Goal: Task Accomplishment & Management: Complete application form

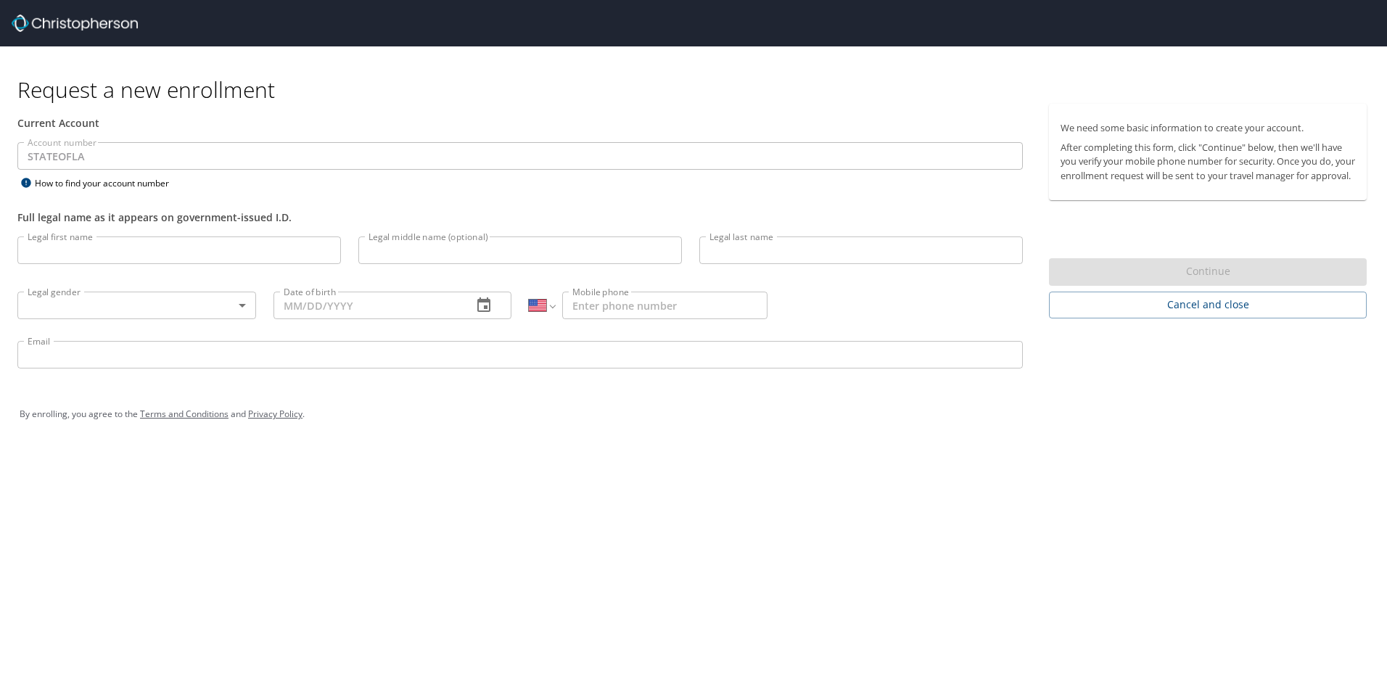
select select "US"
click at [218, 253] on input "Legal first name" at bounding box center [179, 251] width 324 height 28
type input "Charlotte"
type input "Moore"
type input "Washington"
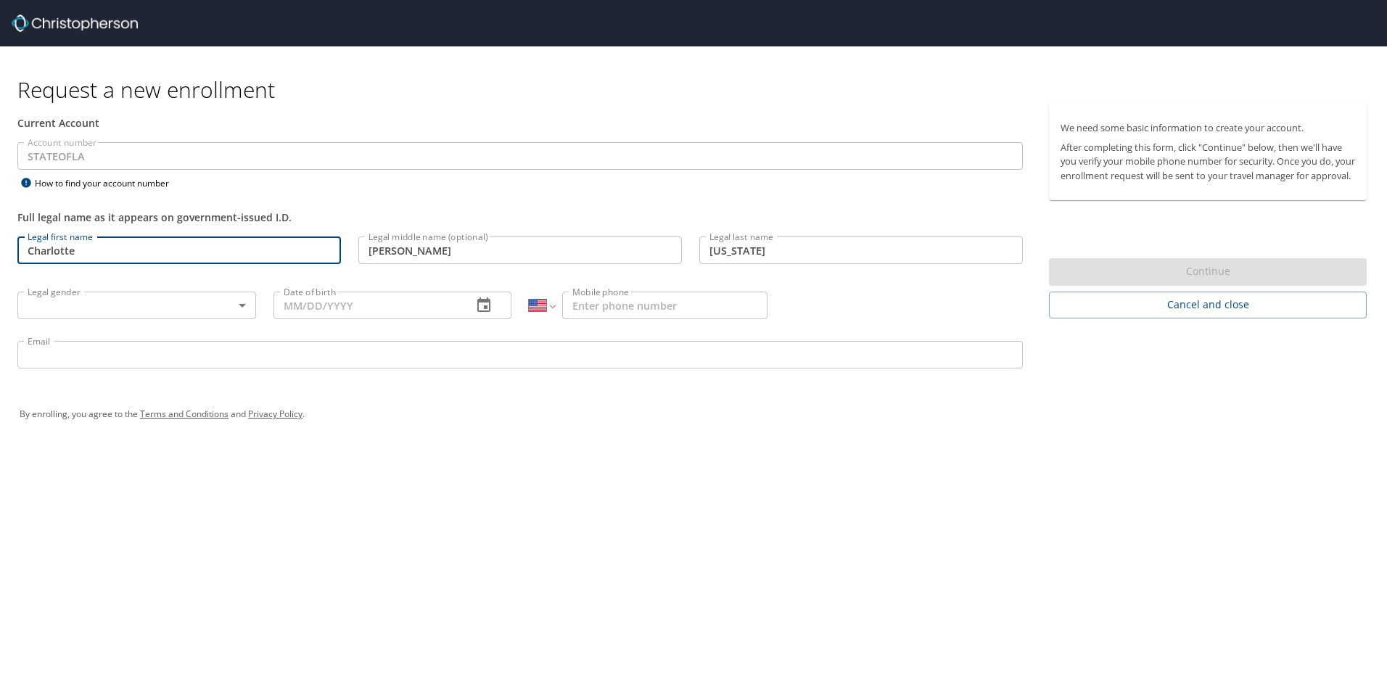
type input "05/16/1970"
type input "1 (504) 994-9969"
type input "charlottem.washington@gmail.com"
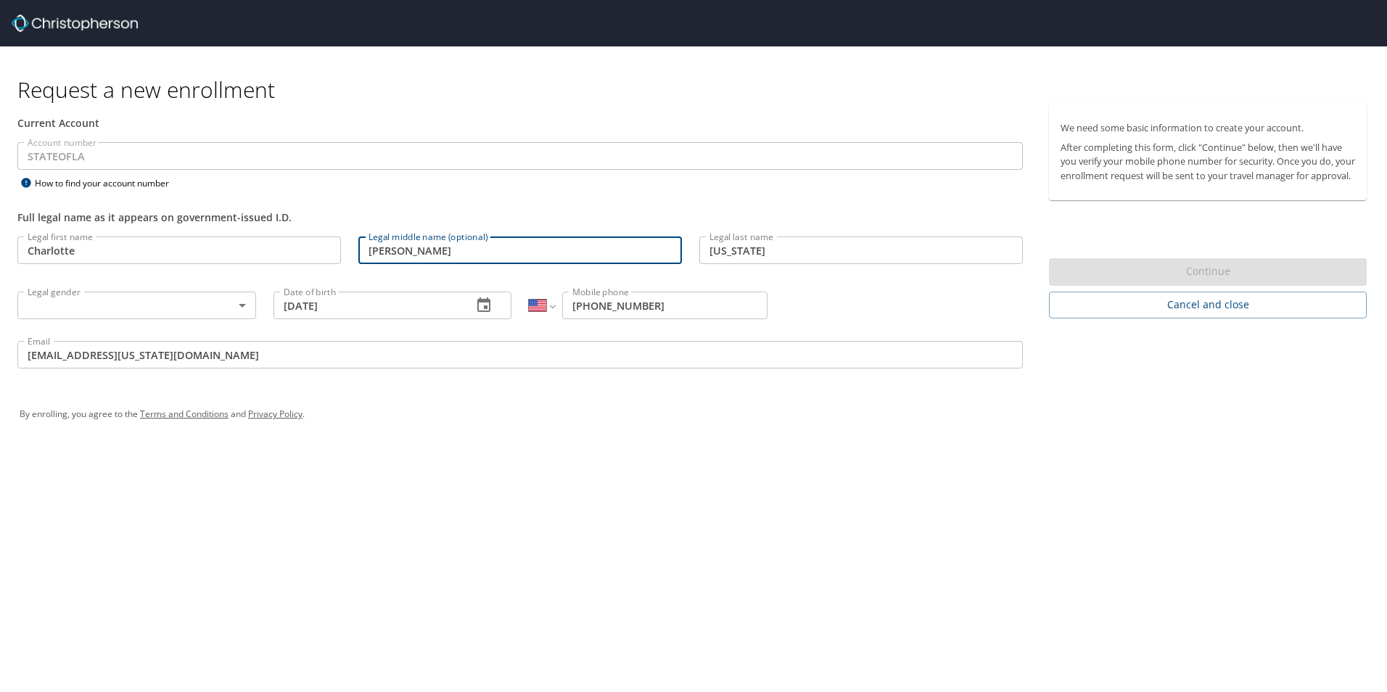
drag, startPoint x: 460, startPoint y: 255, endPoint x: 298, endPoint y: 256, distance: 162.6
click at [298, 256] on div "Legal first name Charlotte Legal first name Legal middle name (optional) Moore …" at bounding box center [520, 305] width 1023 height 154
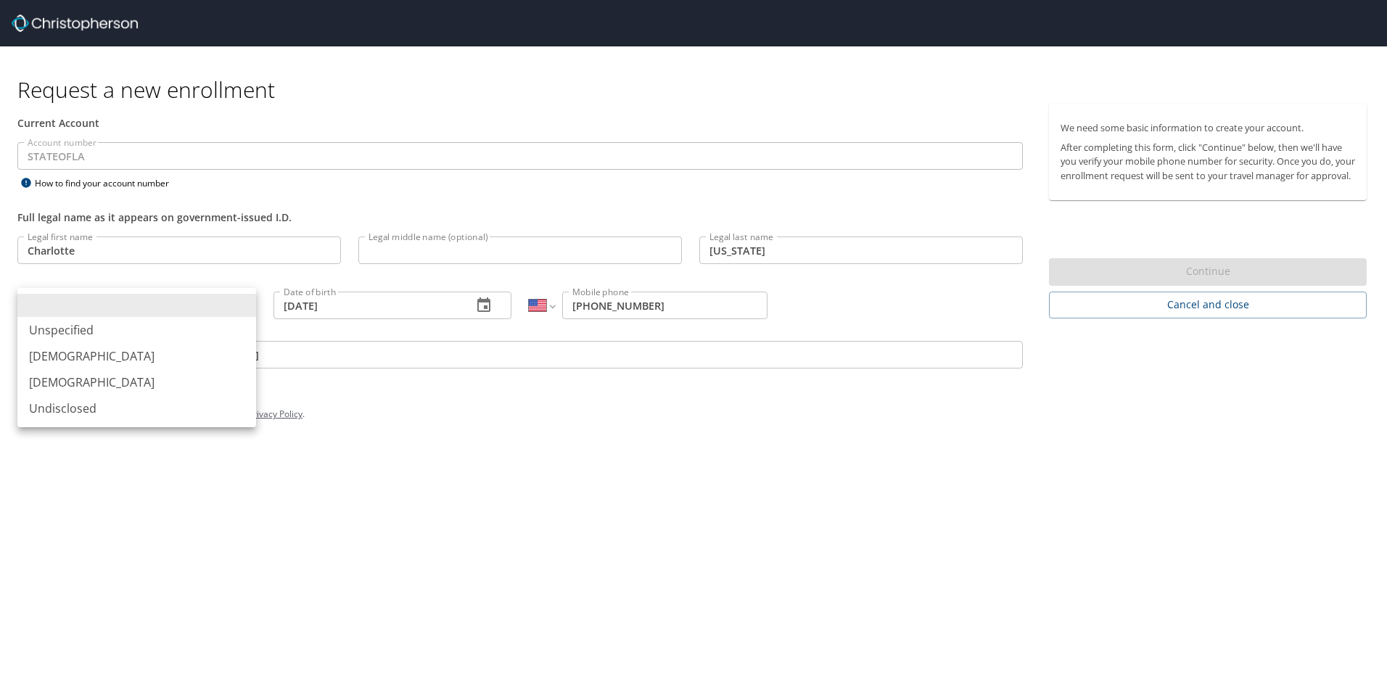
click at [247, 305] on body "Request a new enrollment Current Account Account number STATEOFLA Account numbe…" at bounding box center [693, 346] width 1387 height 692
click at [157, 383] on li "Female" at bounding box center [136, 382] width 239 height 26
type input "Female"
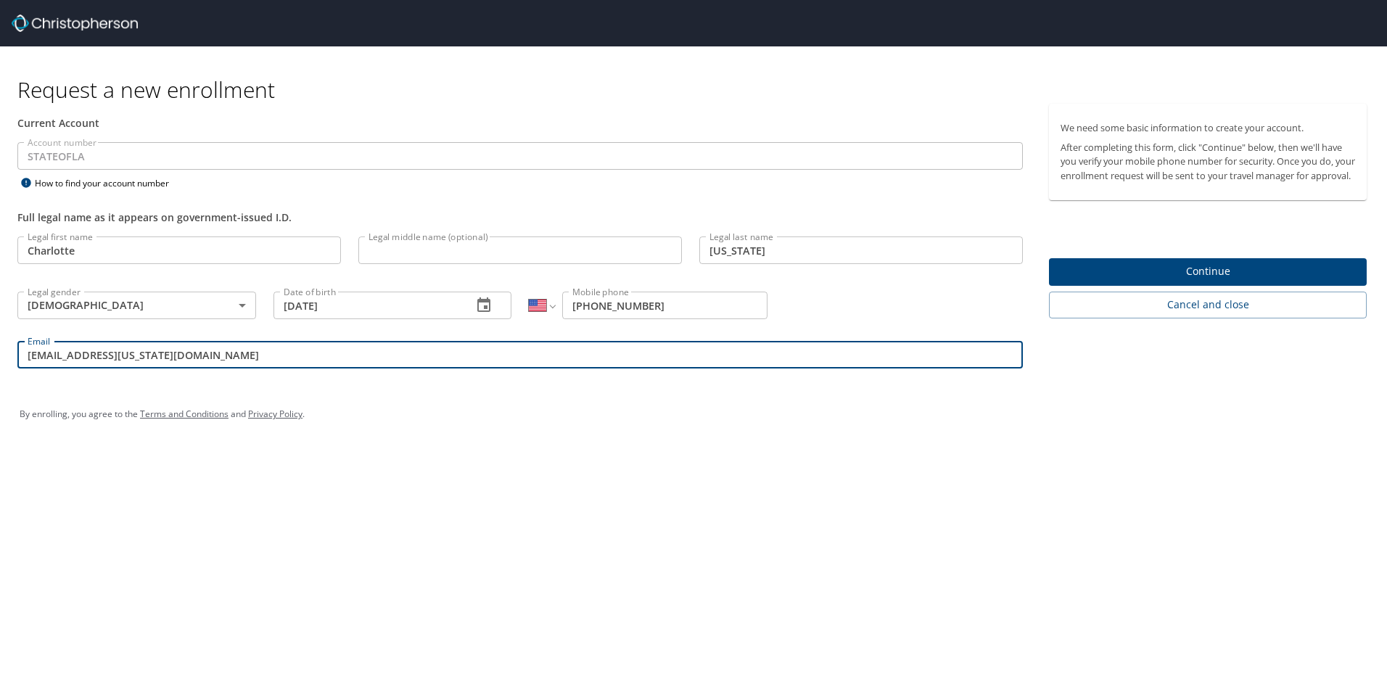
drag, startPoint x: 243, startPoint y: 357, endPoint x: -78, endPoint y: 362, distance: 320.8
click at [0, 362] on html "Request a new enrollment Current Account Account number STATEOFLA Account numbe…" at bounding box center [693, 346] width 1387 height 692
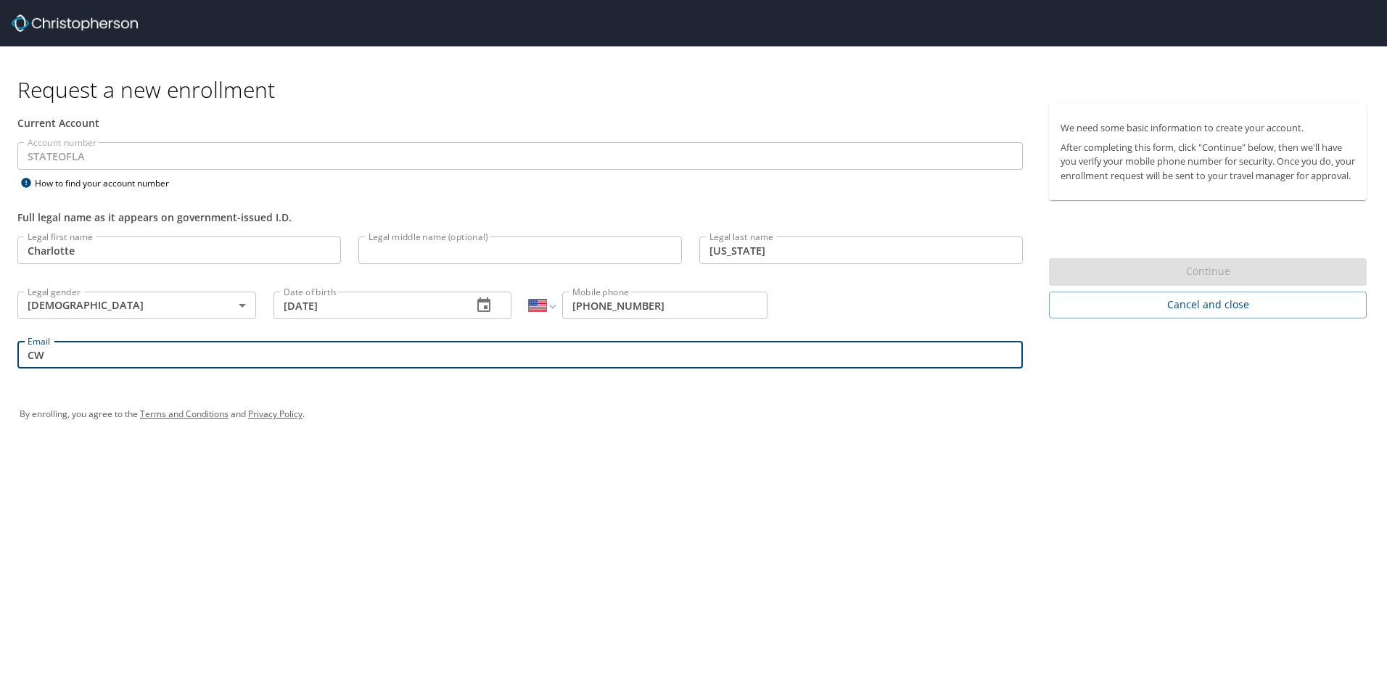
type input "cwashington@adminlaw.la.gov"
type input "[PERSON_NAME]"
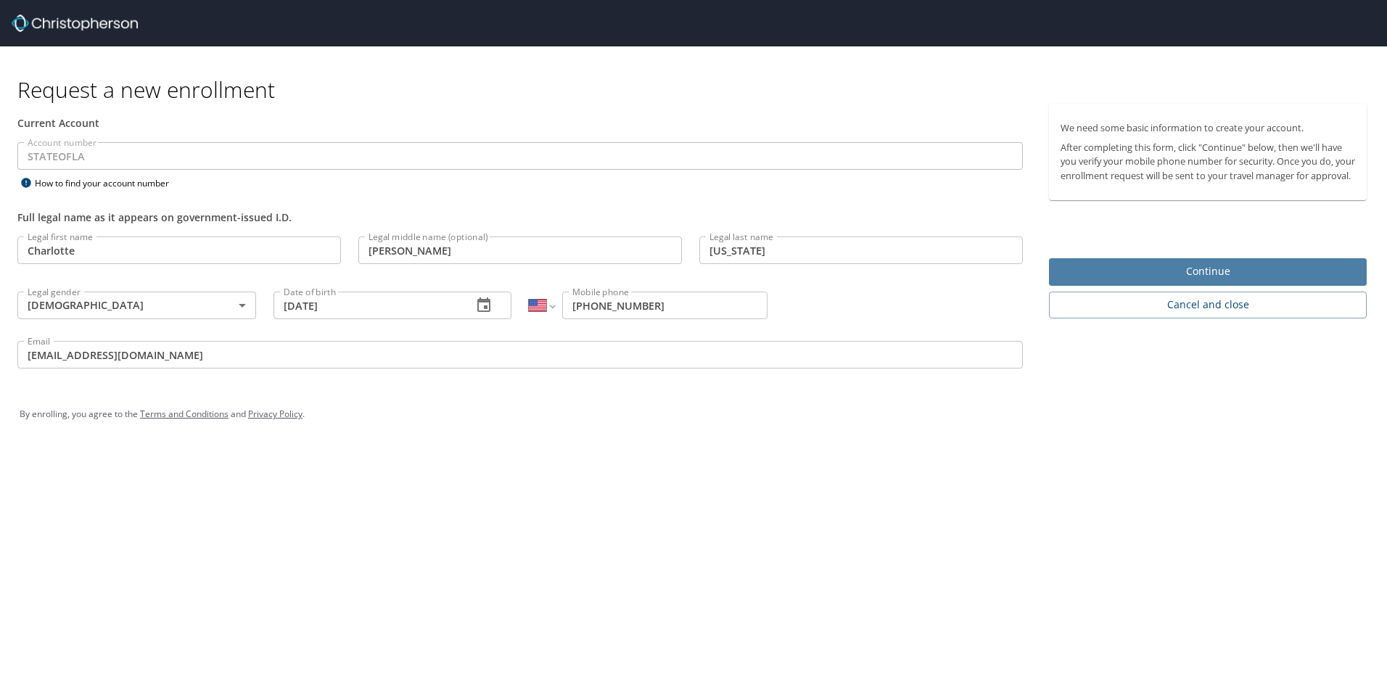
click at [1234, 281] on span "Continue" at bounding box center [1208, 272] width 295 height 18
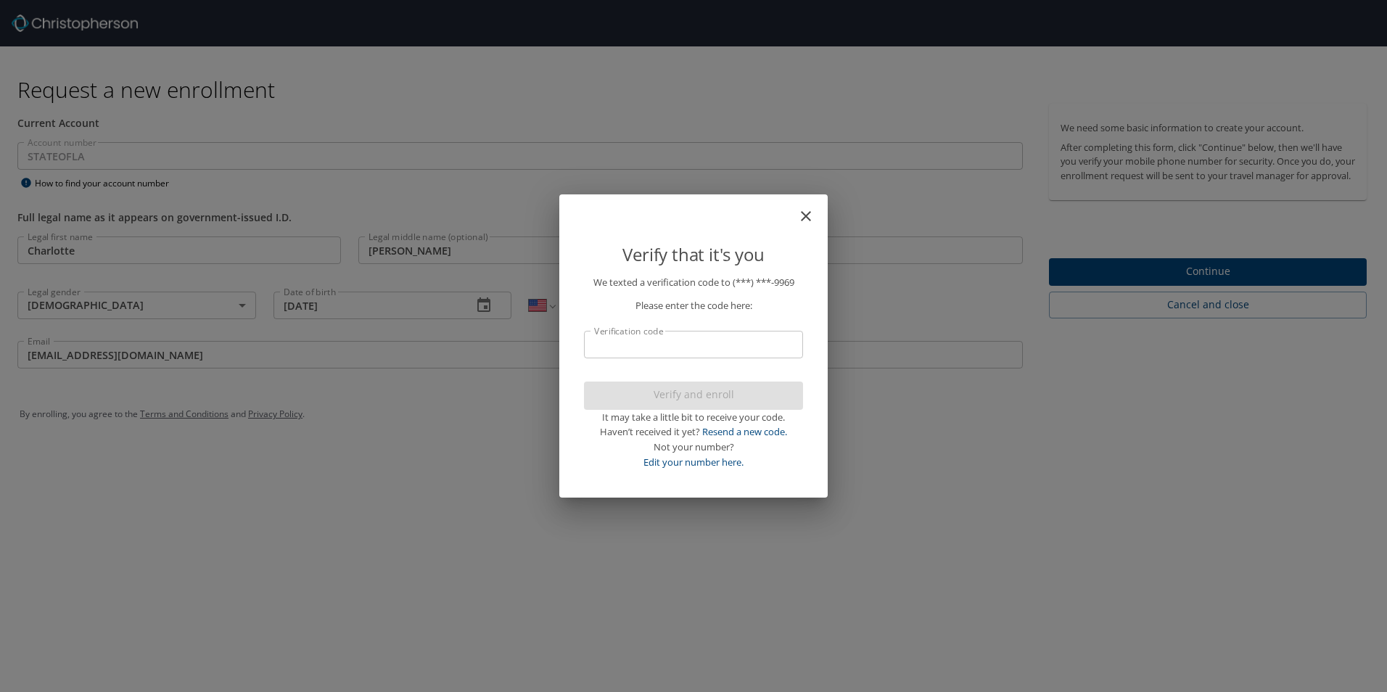
click at [761, 344] on input "Verification code" at bounding box center [693, 345] width 219 height 28
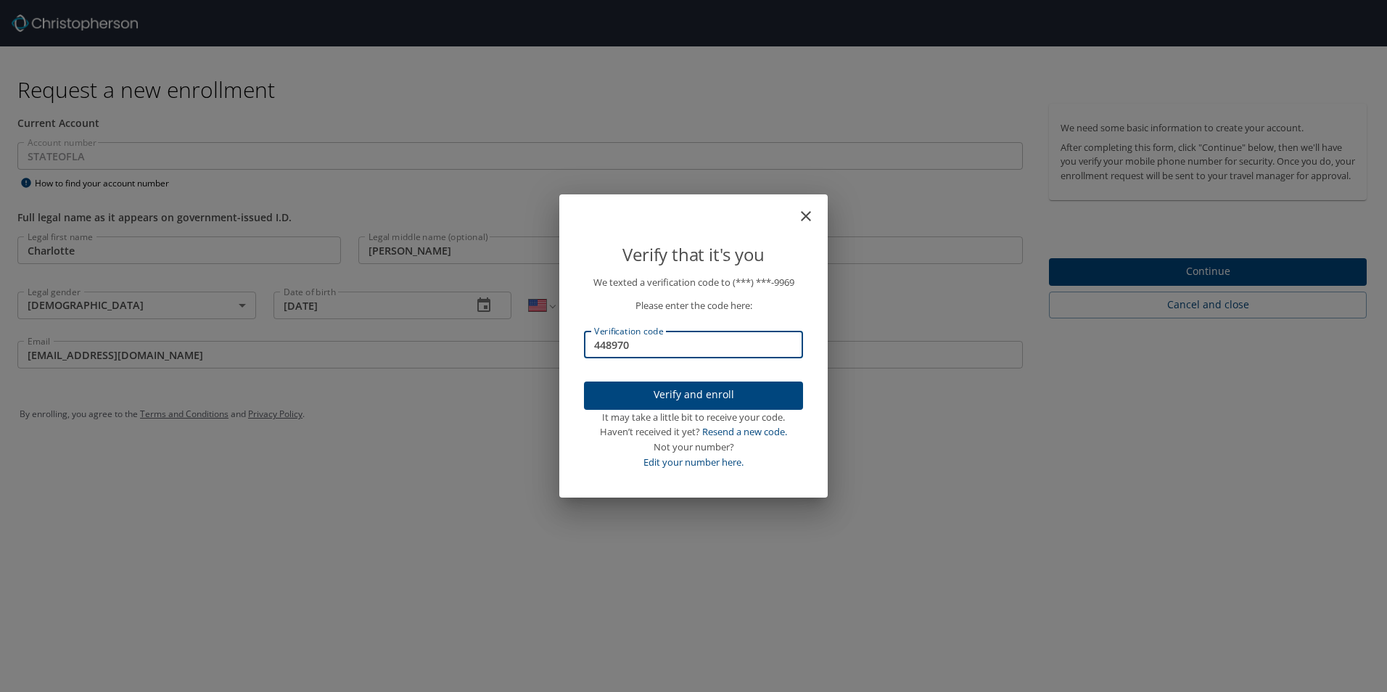
type input "448970"
click at [726, 397] on span "Verify and enroll" at bounding box center [694, 395] width 196 height 18
click at [1181, 283] on div "Verify that it's you We texted a verification code to (***) ***- 9969 Please en…" at bounding box center [693, 346] width 1387 height 692
click at [1188, 284] on div "Verify that it's you We texted a verification code to (***) ***- 9969 Please en…" at bounding box center [693, 346] width 1387 height 692
click at [837, 514] on div "Verify that it's you We texted a verification code to (***) ***- 9969 Please en…" at bounding box center [693, 346] width 1387 height 692
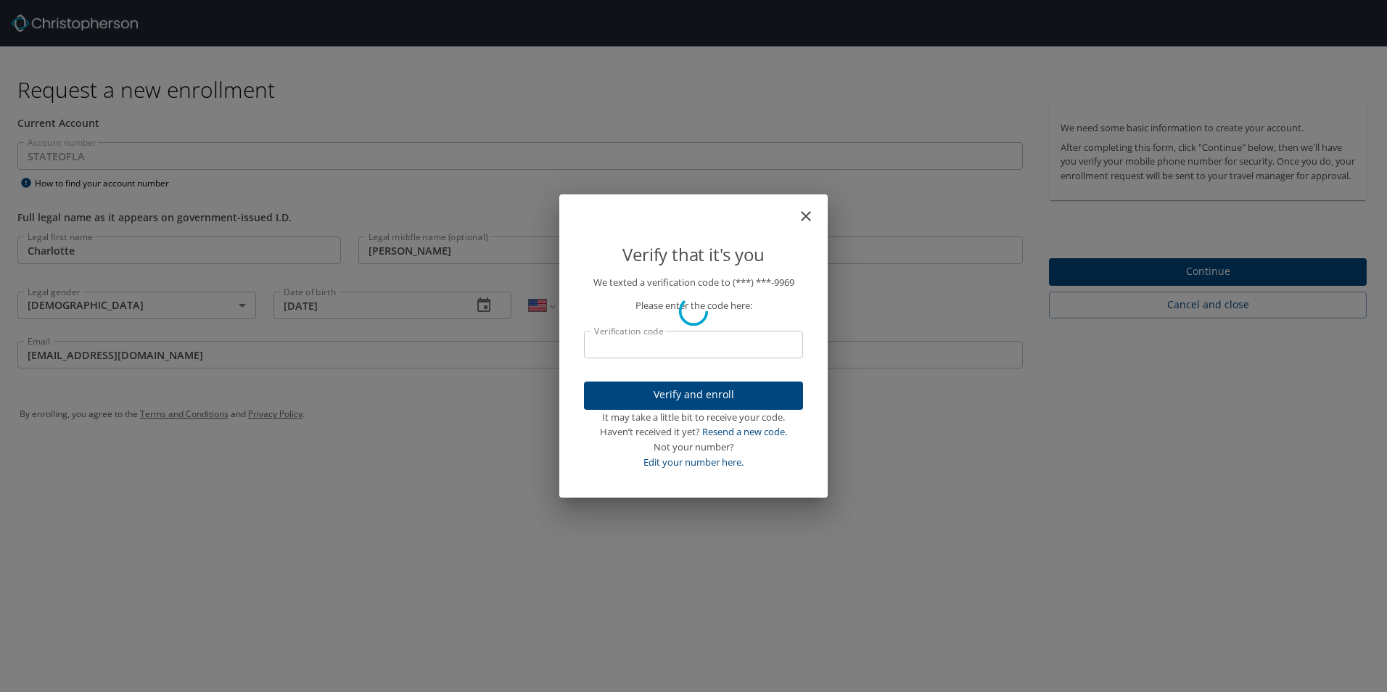
click at [433, 254] on div "Verify that it's you We texted a verification code to (***) ***- 9969 Please en…" at bounding box center [693, 346] width 1387 height 692
click at [415, 245] on div "Verify that it's you We texted a verification code to (***) ***- 9969 Please en…" at bounding box center [693, 346] width 1387 height 692
click at [803, 126] on div "Verify that it's you We texted a verification code to (***) ***- 9969 Please en…" at bounding box center [693, 346] width 1387 height 692
click at [889, 20] on div "Verify that it's you We texted a verification code to (***) ***- 9969 Please en…" at bounding box center [693, 346] width 1387 height 692
click at [1148, 283] on div "Verify that it's you We texted a verification code to (***) ***- 9969 Please en…" at bounding box center [693, 346] width 1387 height 692
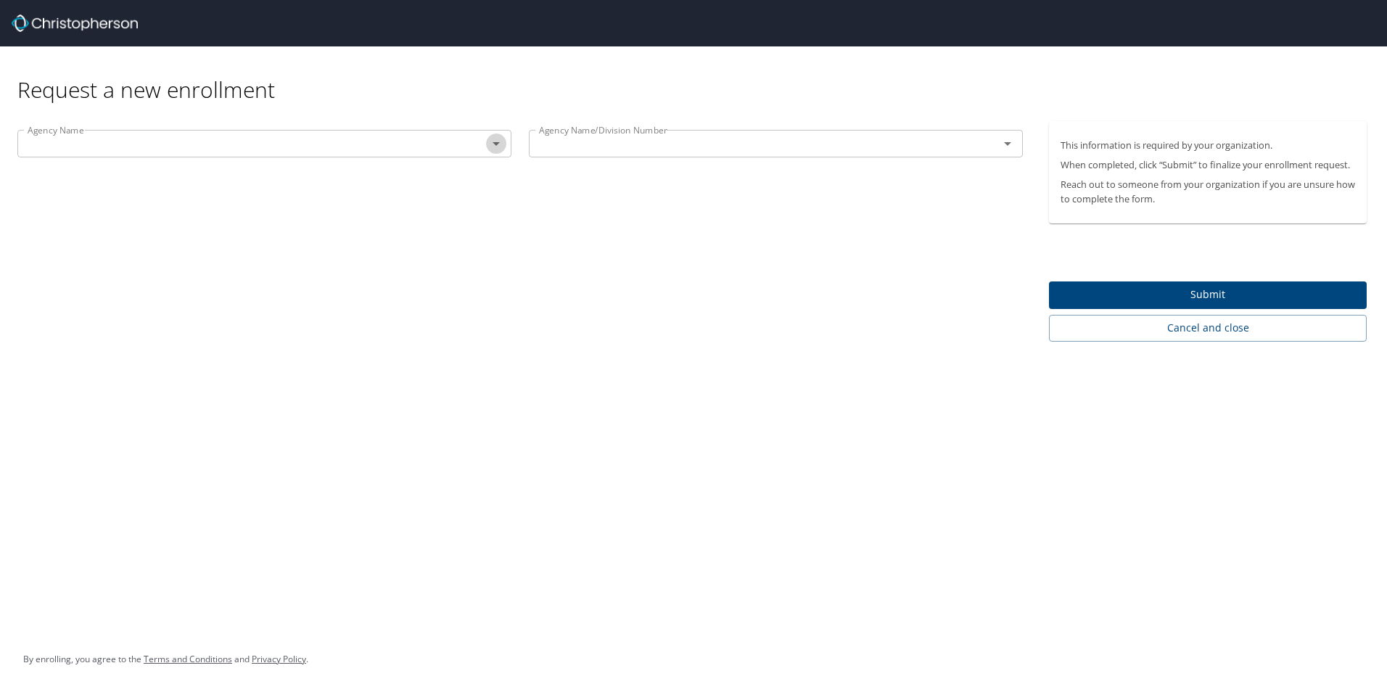
click at [497, 143] on icon "Open" at bounding box center [496, 144] width 7 height 4
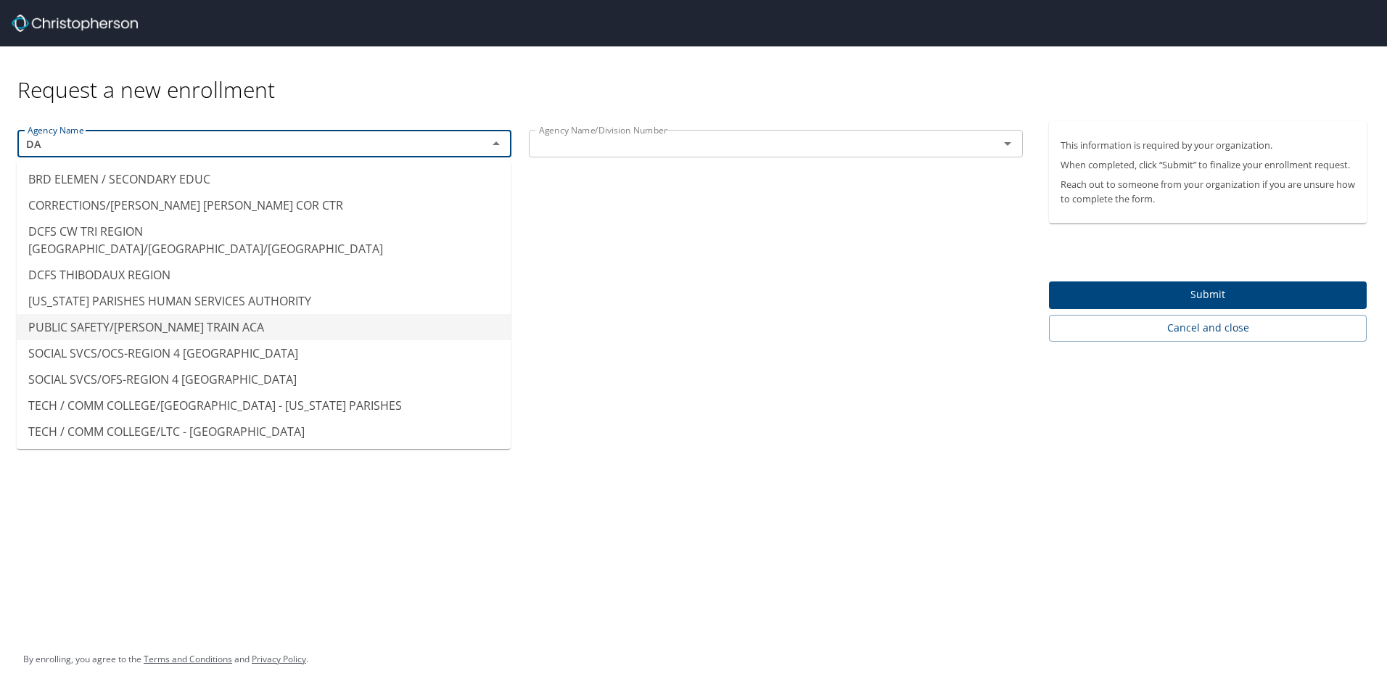
type input "D"
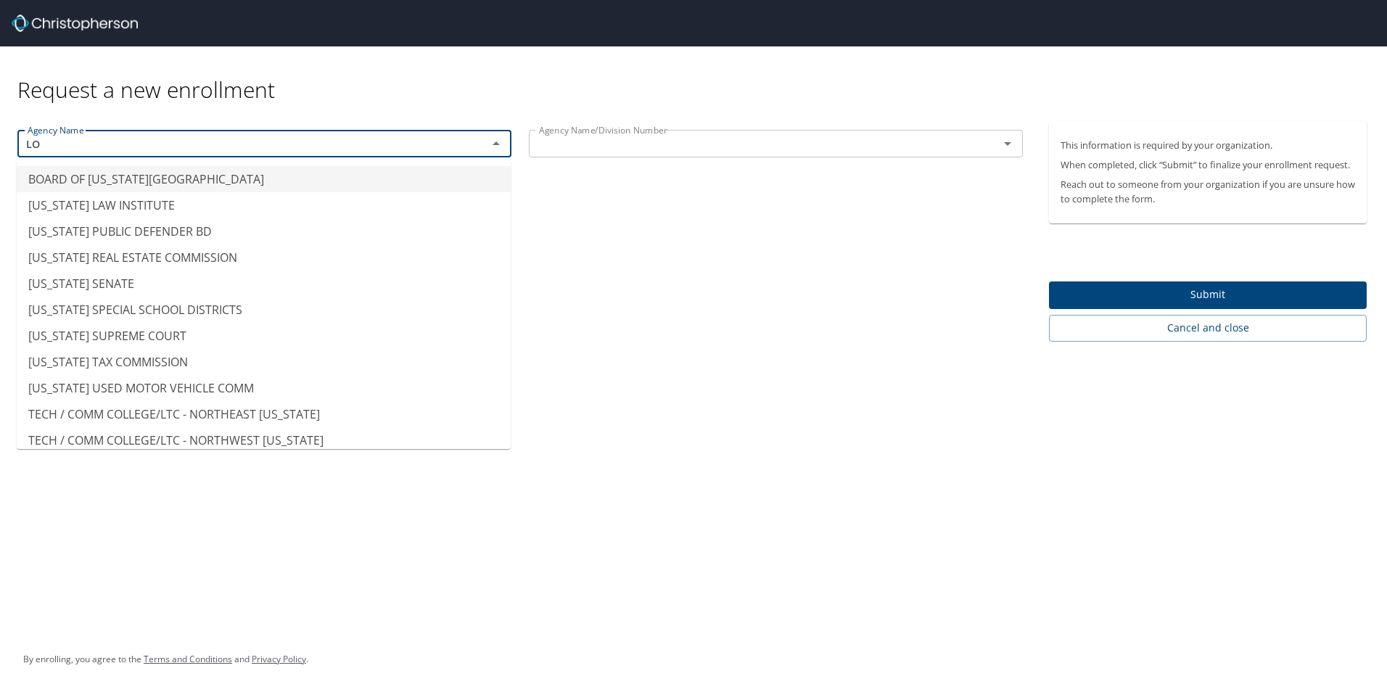
type input "L"
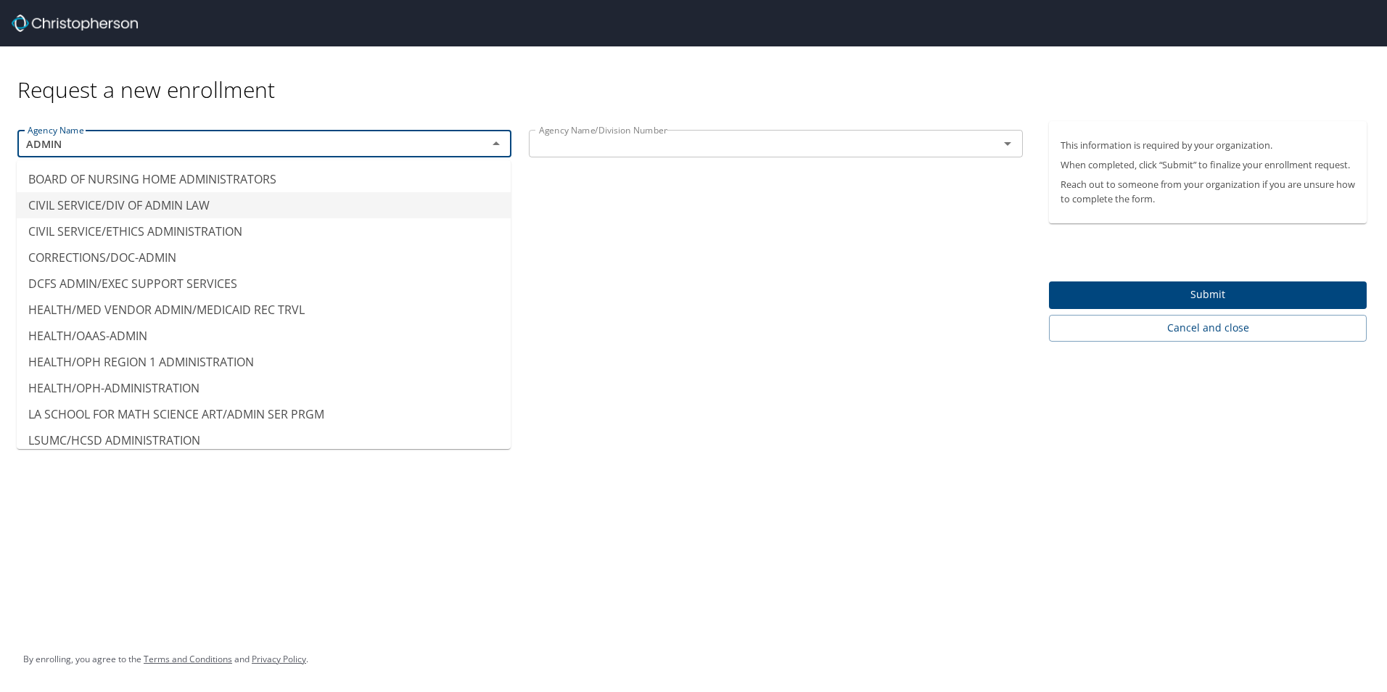
click at [210, 203] on li "CIVIL SERVICE/DIV OF ADMIN LAW" at bounding box center [264, 205] width 494 height 26
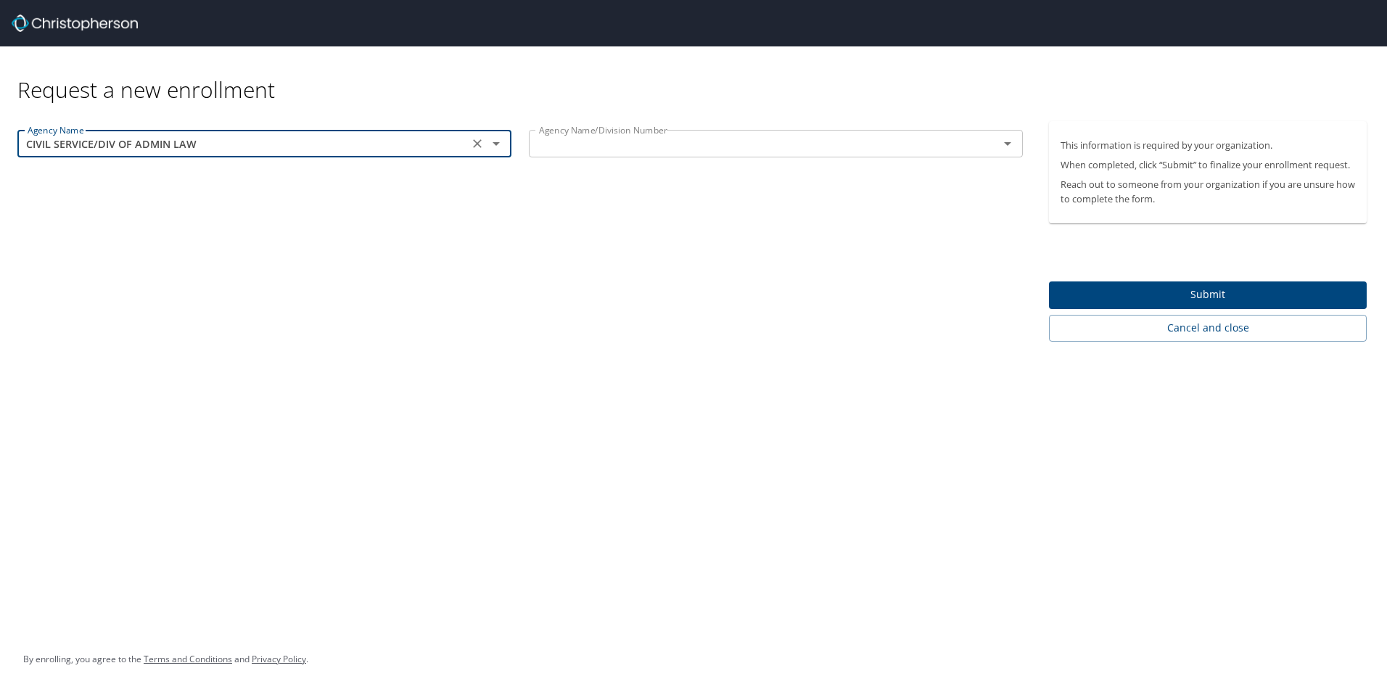
click at [1010, 147] on icon "Open" at bounding box center [1007, 143] width 17 height 17
type input "CIVIL SERVICE/DIV OF ADMIN LAW"
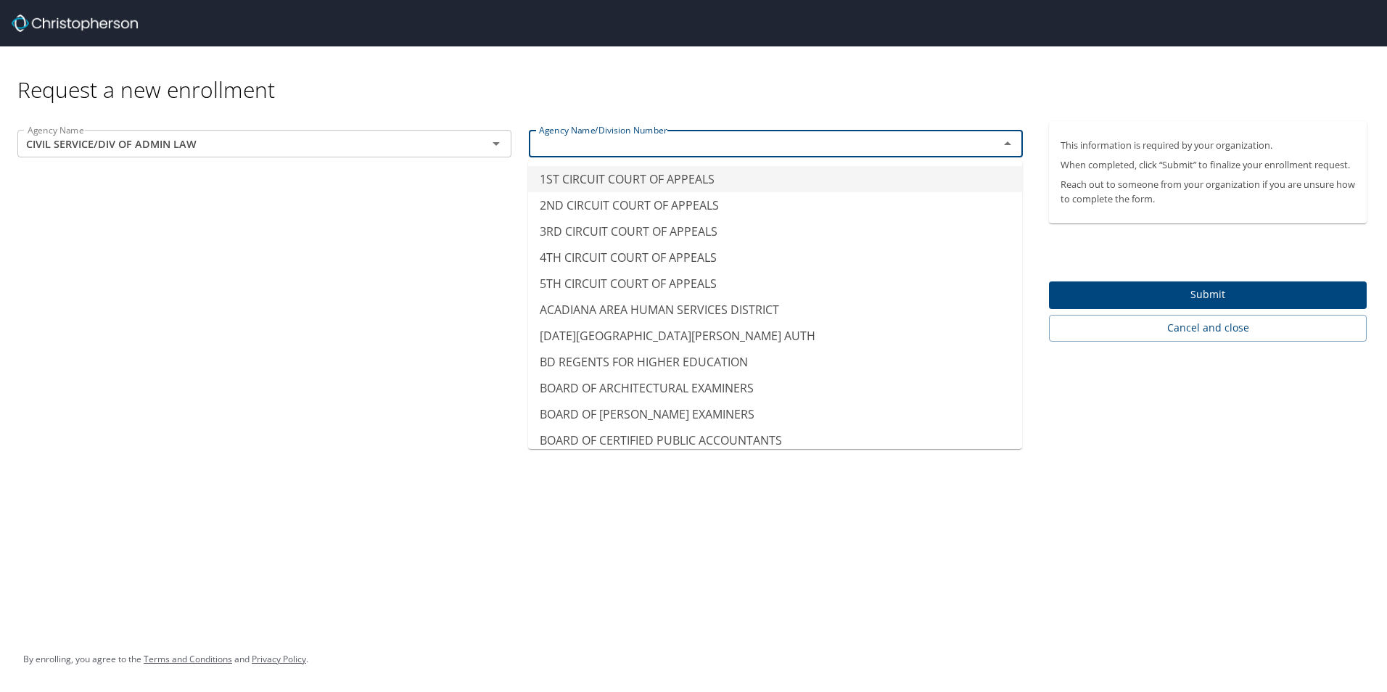
click at [1176, 294] on span "Submit" at bounding box center [1208, 295] width 295 height 18
type input "1ST CIRCUIT COURT OF APPEALS"
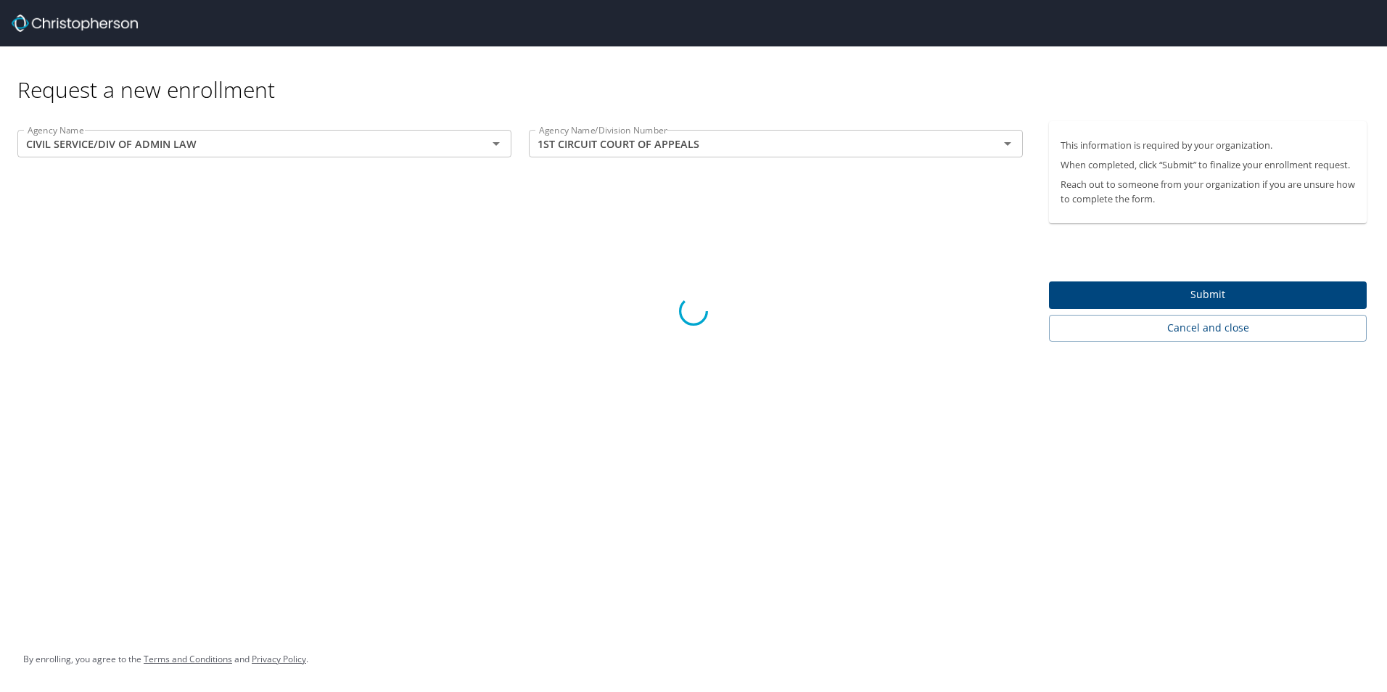
click at [1007, 136] on div at bounding box center [693, 311] width 1387 height 761
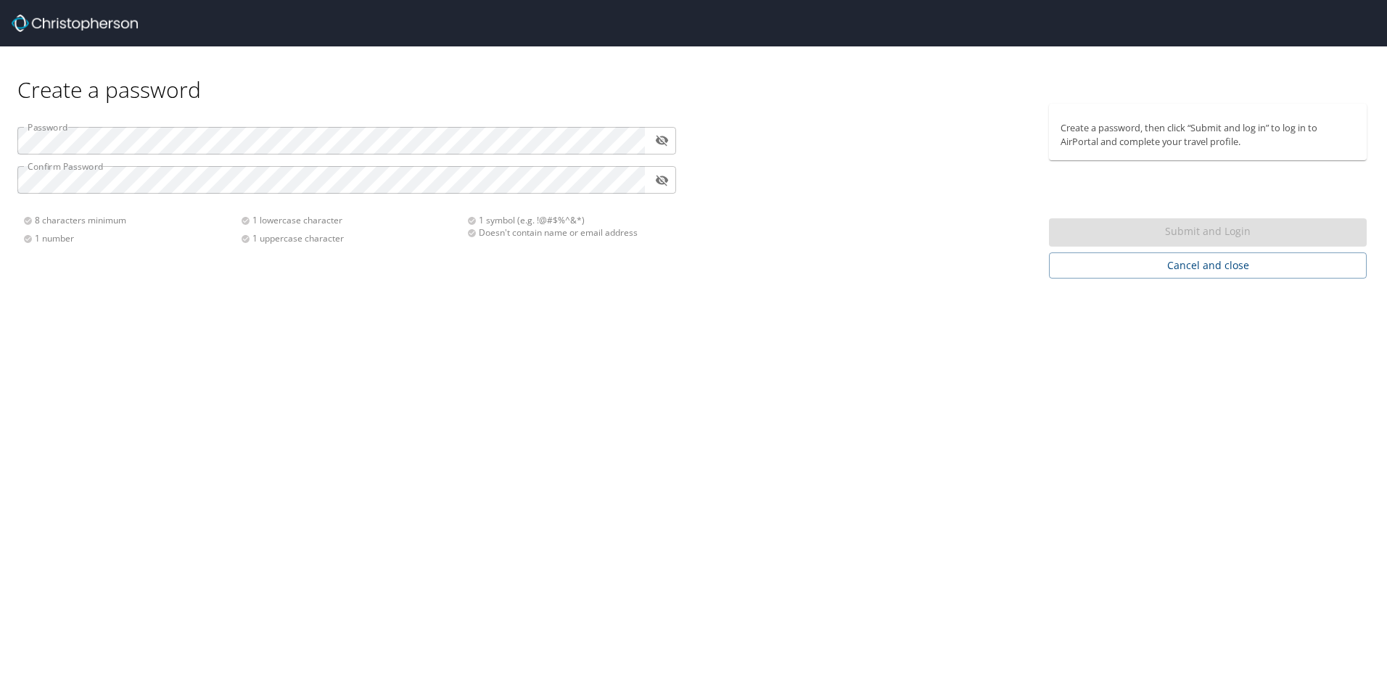
click at [655, 136] on icon "toggle password visibility" at bounding box center [662, 141] width 14 height 14
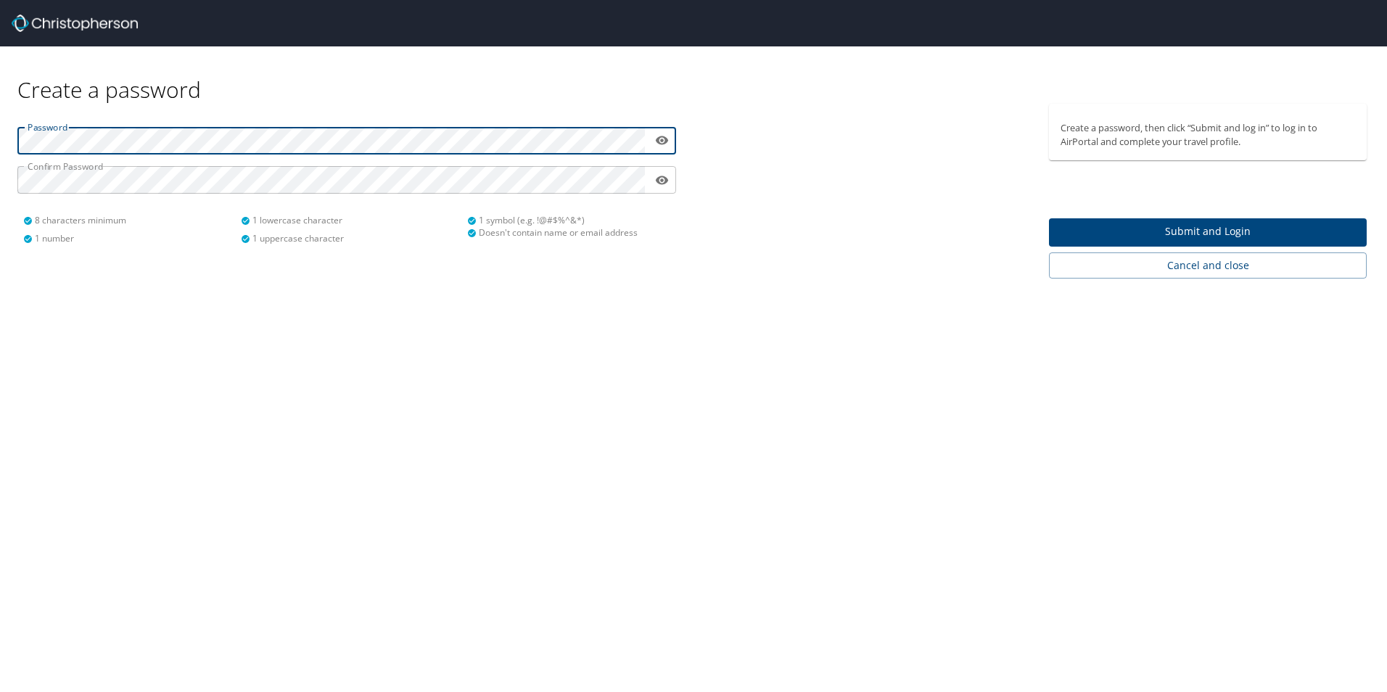
click at [1195, 230] on span "Submit and Login" at bounding box center [1208, 232] width 295 height 18
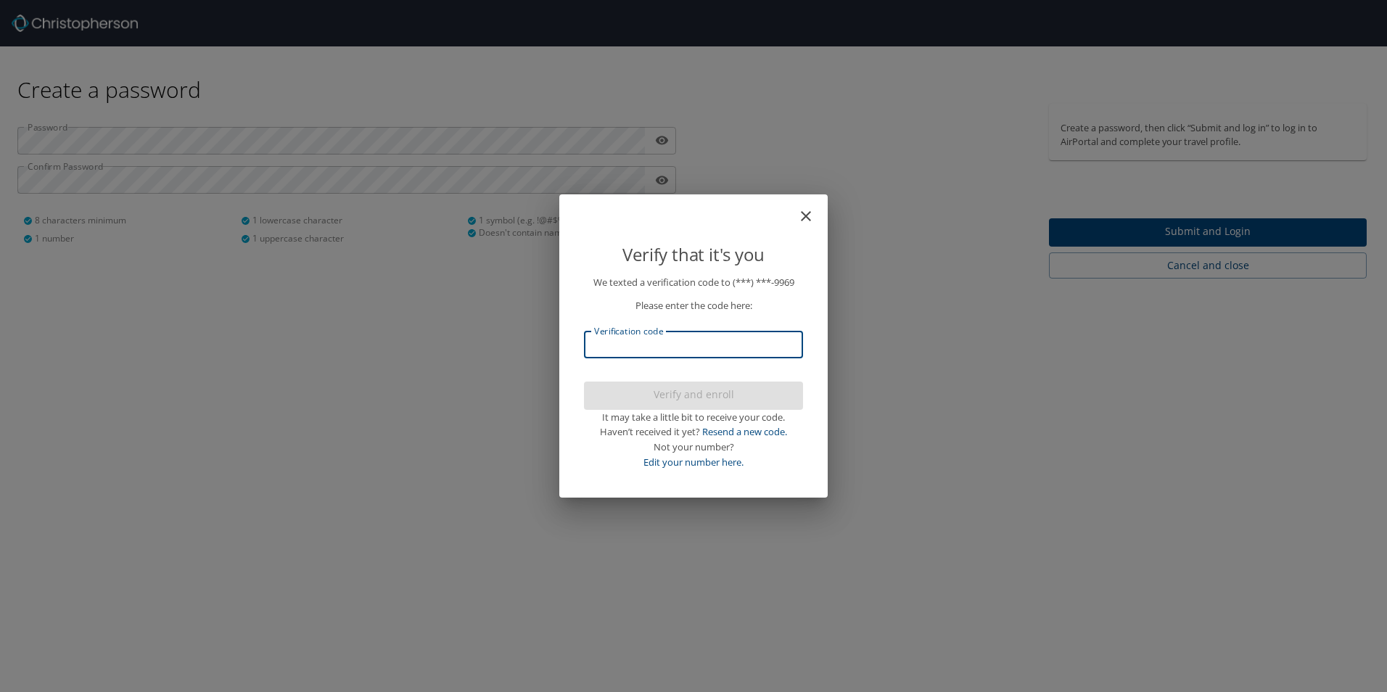
click at [716, 347] on input "Verification code" at bounding box center [693, 345] width 219 height 28
type input "470168"
click at [708, 390] on span "Verify and enroll" at bounding box center [694, 395] width 196 height 18
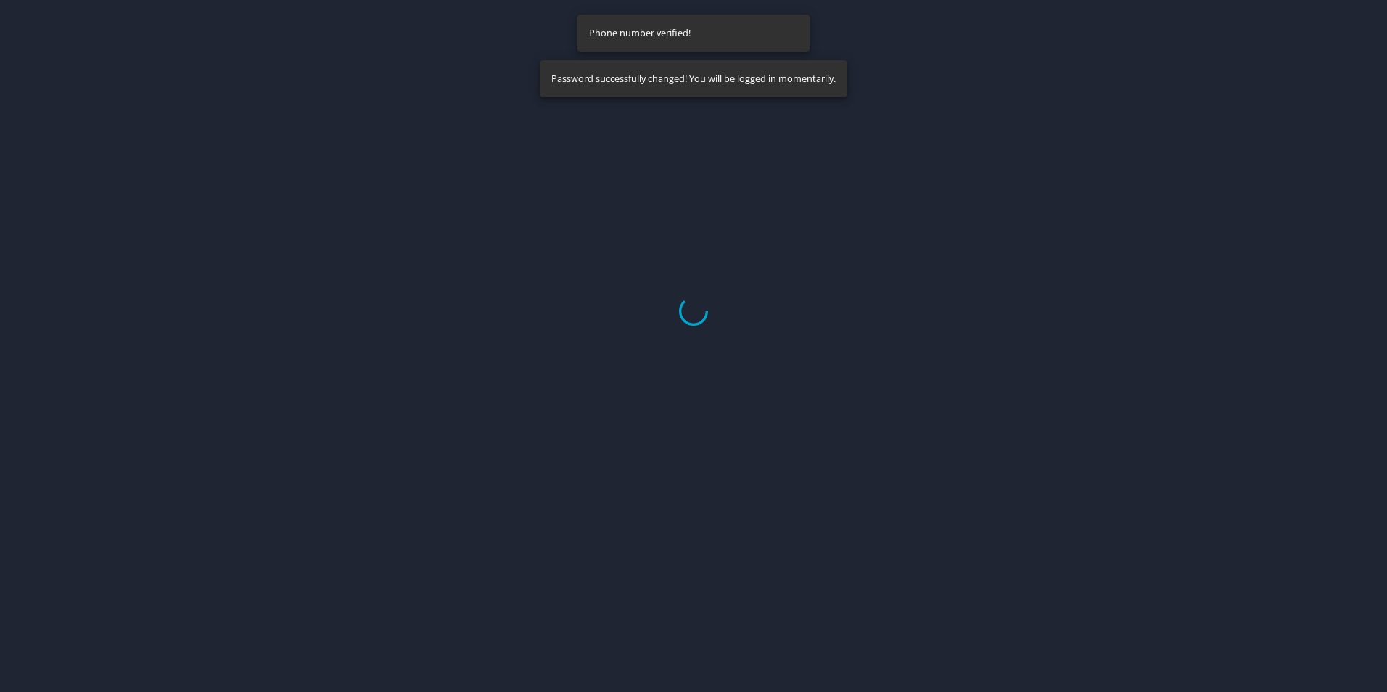
select select "US"
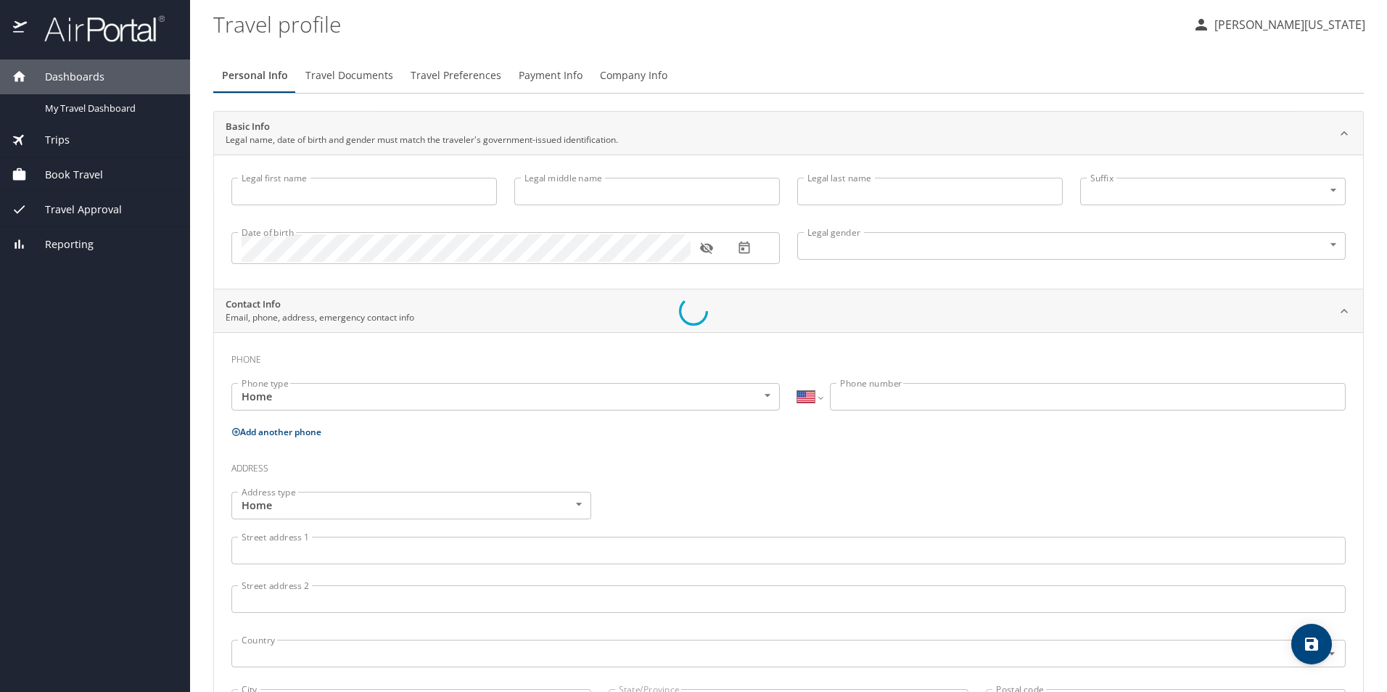
type input "Charlotte"
type input "Moore"
type input "Washington"
type input "Female"
select select "US"
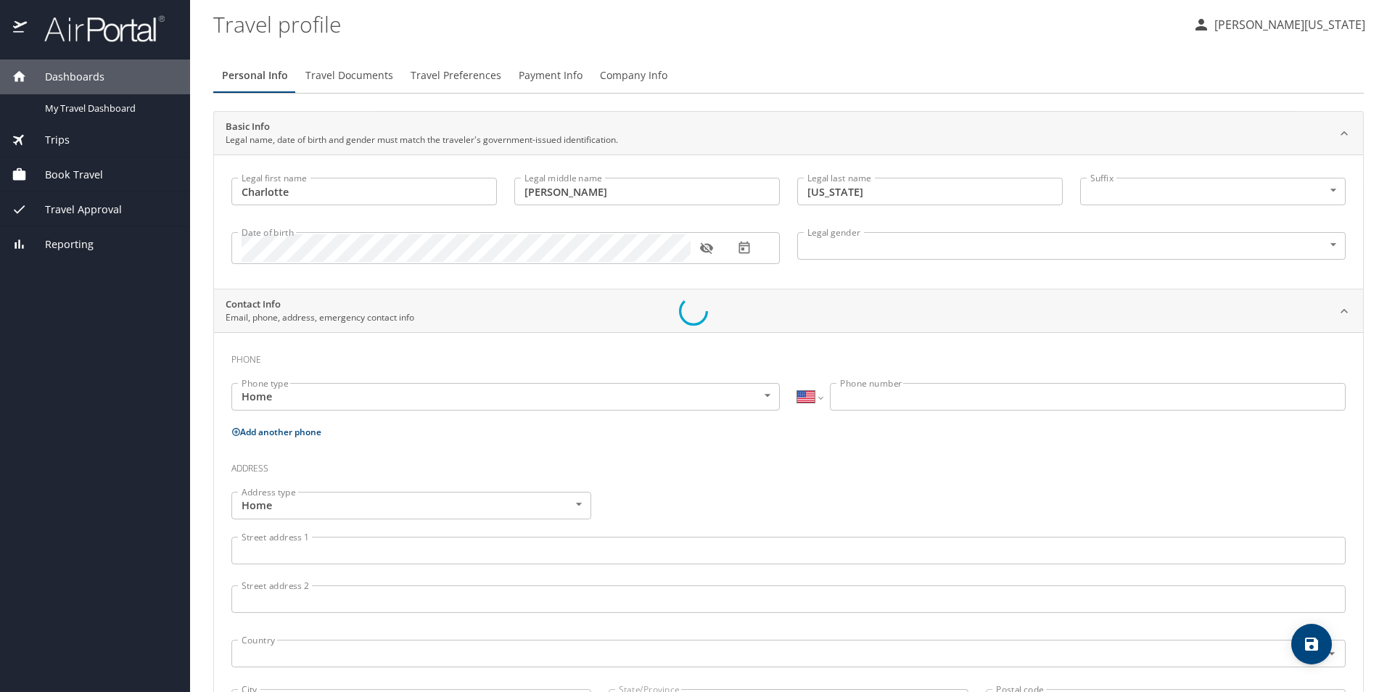
select select "US"
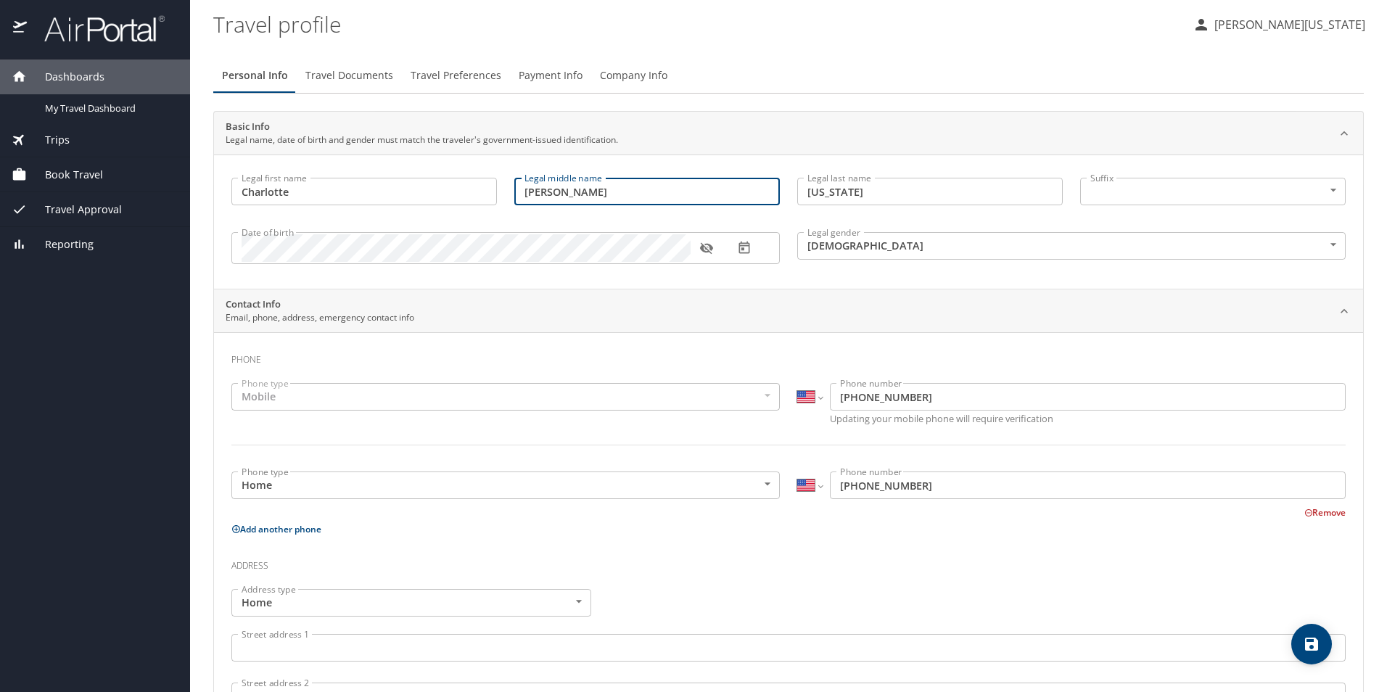
drag, startPoint x: 576, startPoint y: 190, endPoint x: 483, endPoint y: 197, distance: 93.9
click at [472, 198] on div "Legal first name Charlotte Legal first name Legal middle name Moore Legal middl…" at bounding box center [789, 223] width 1132 height 108
click at [700, 246] on icon "button" at bounding box center [707, 248] width 15 height 15
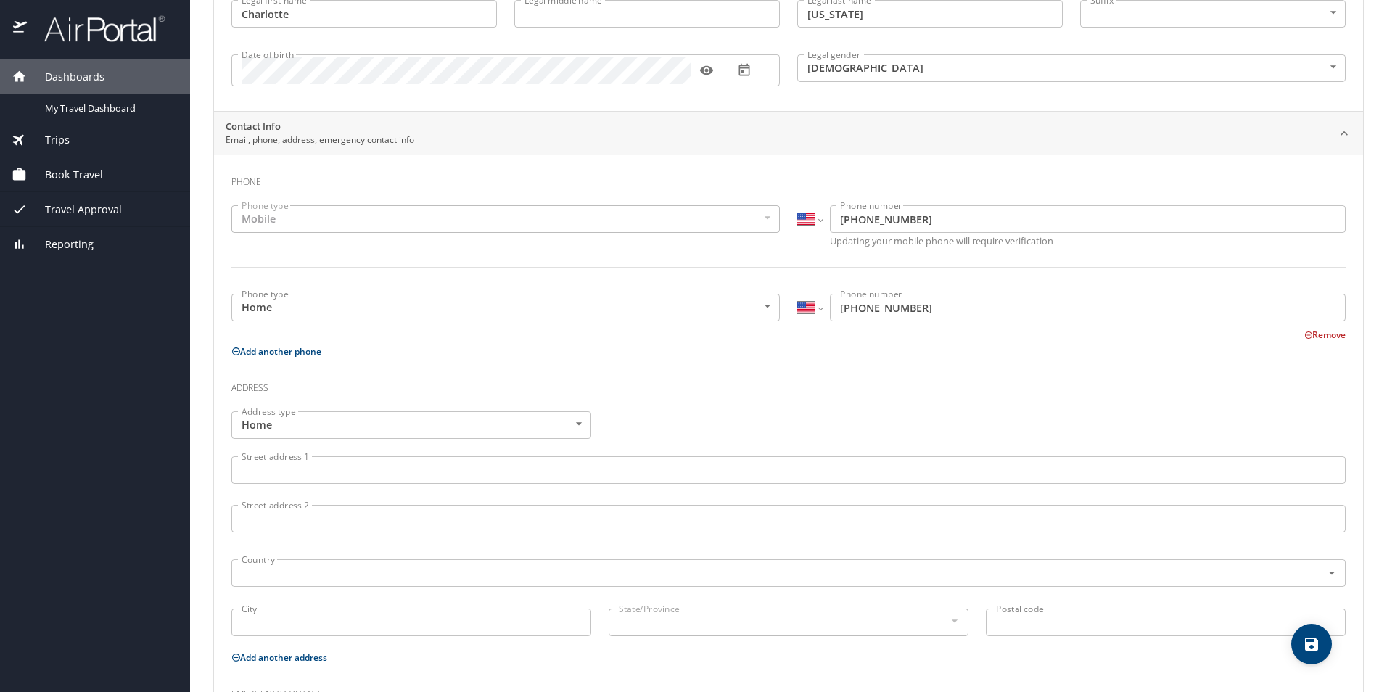
scroll to position [218, 0]
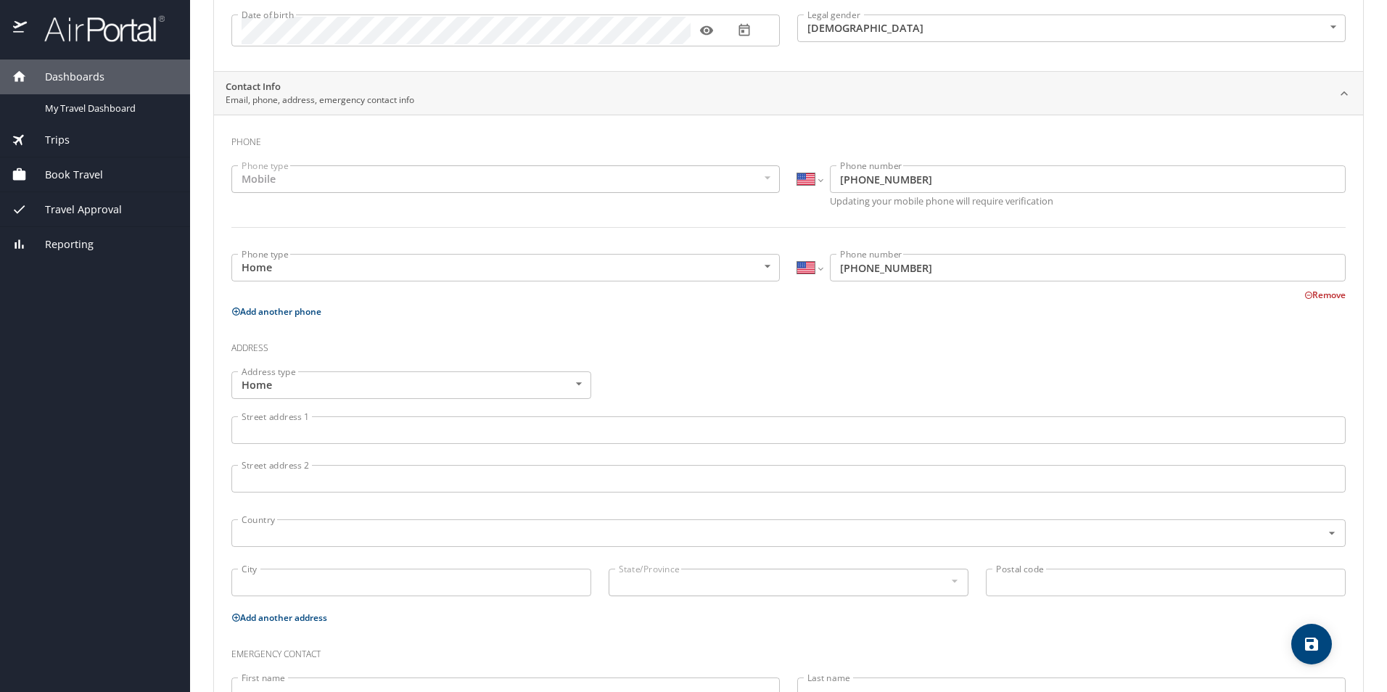
click at [500, 426] on input "Street address 1" at bounding box center [788, 431] width 1115 height 28
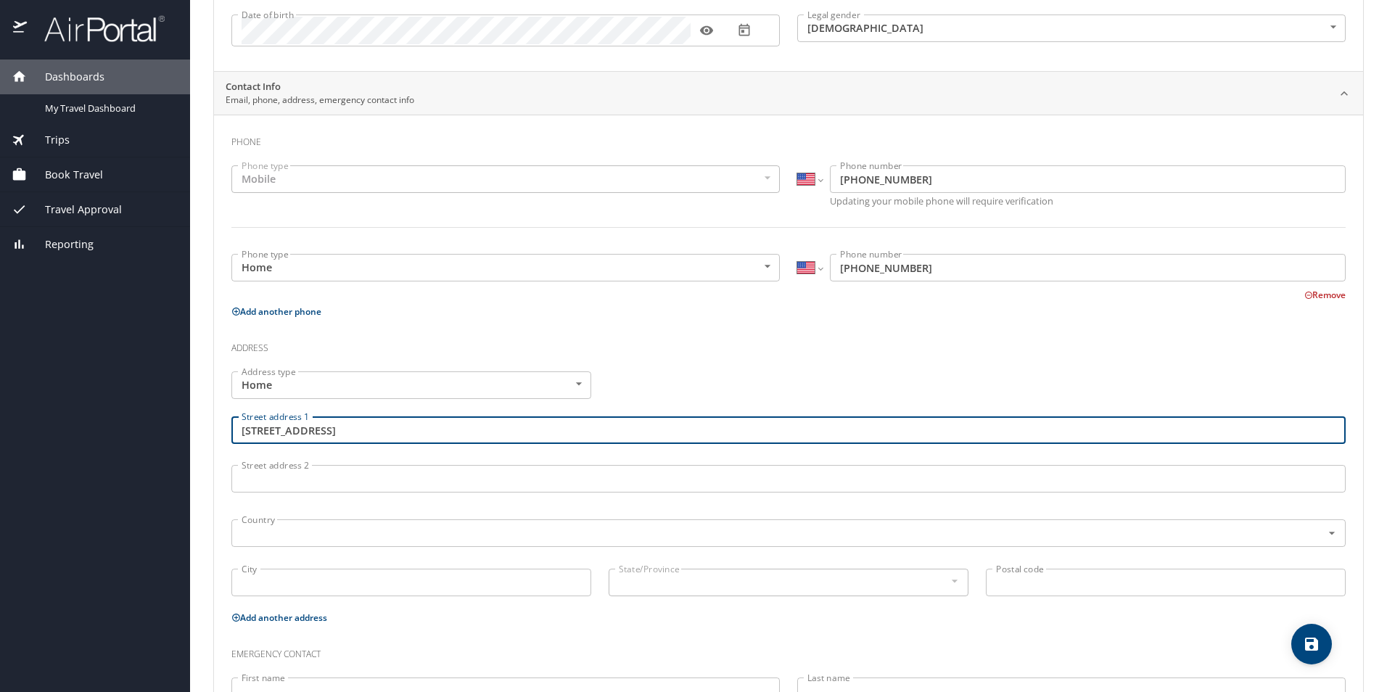
type input "3152 Thackeray Drive"
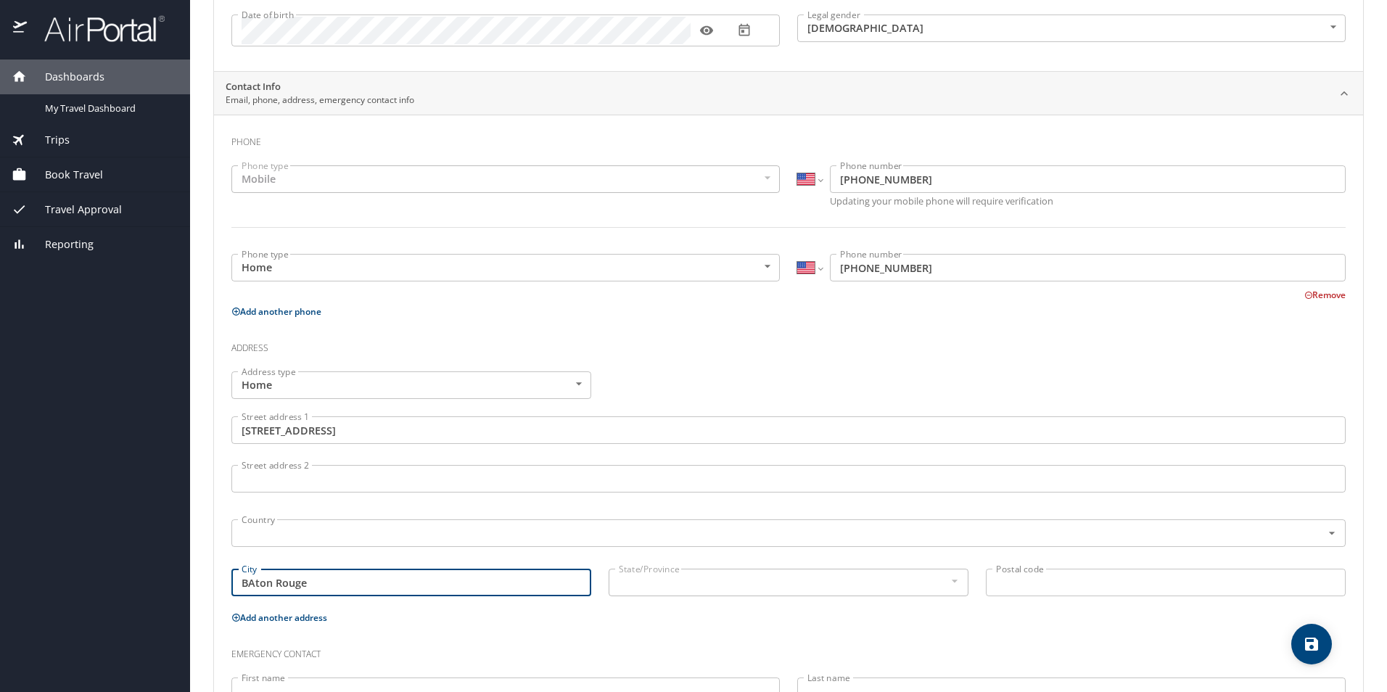
type input "BAton Rouge"
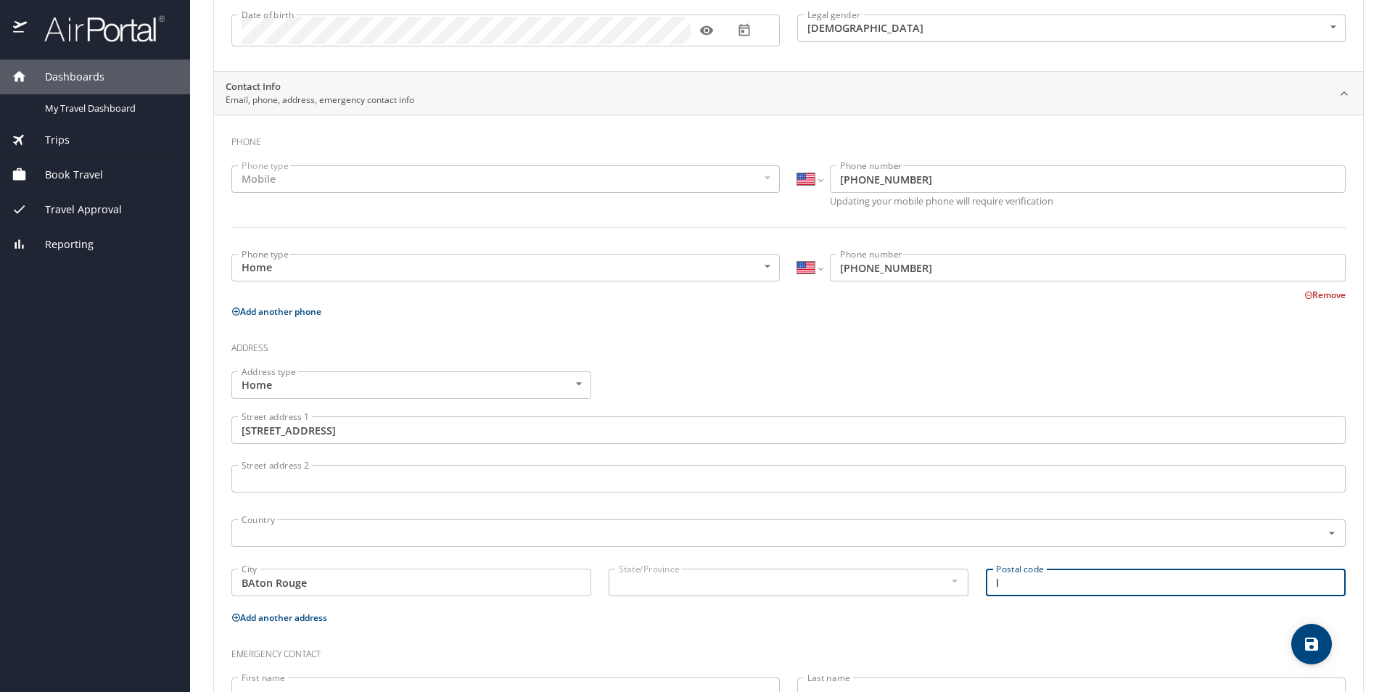
type input "l"
click at [949, 581] on div at bounding box center [954, 581] width 16 height 17
click at [1009, 583] on input "l" at bounding box center [1166, 583] width 360 height 28
type input "70816"
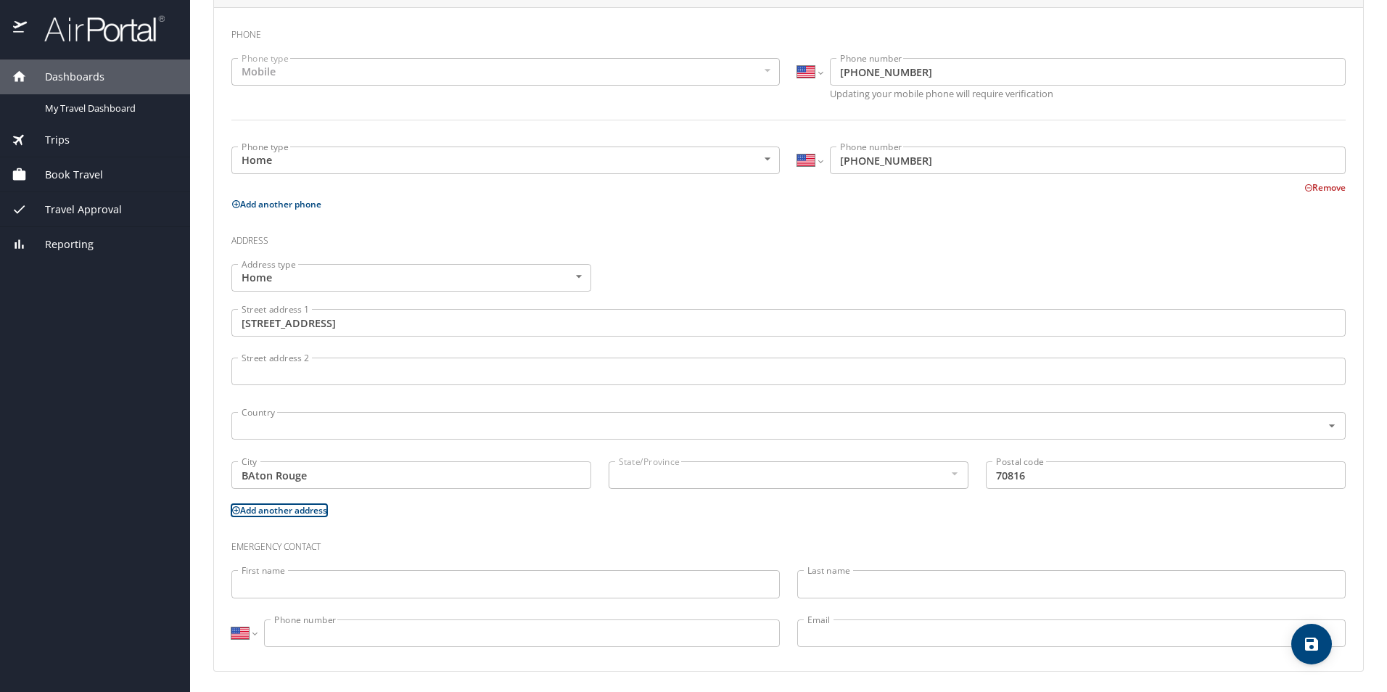
scroll to position [328, 0]
click at [262, 578] on input "First name" at bounding box center [505, 581] width 549 height 28
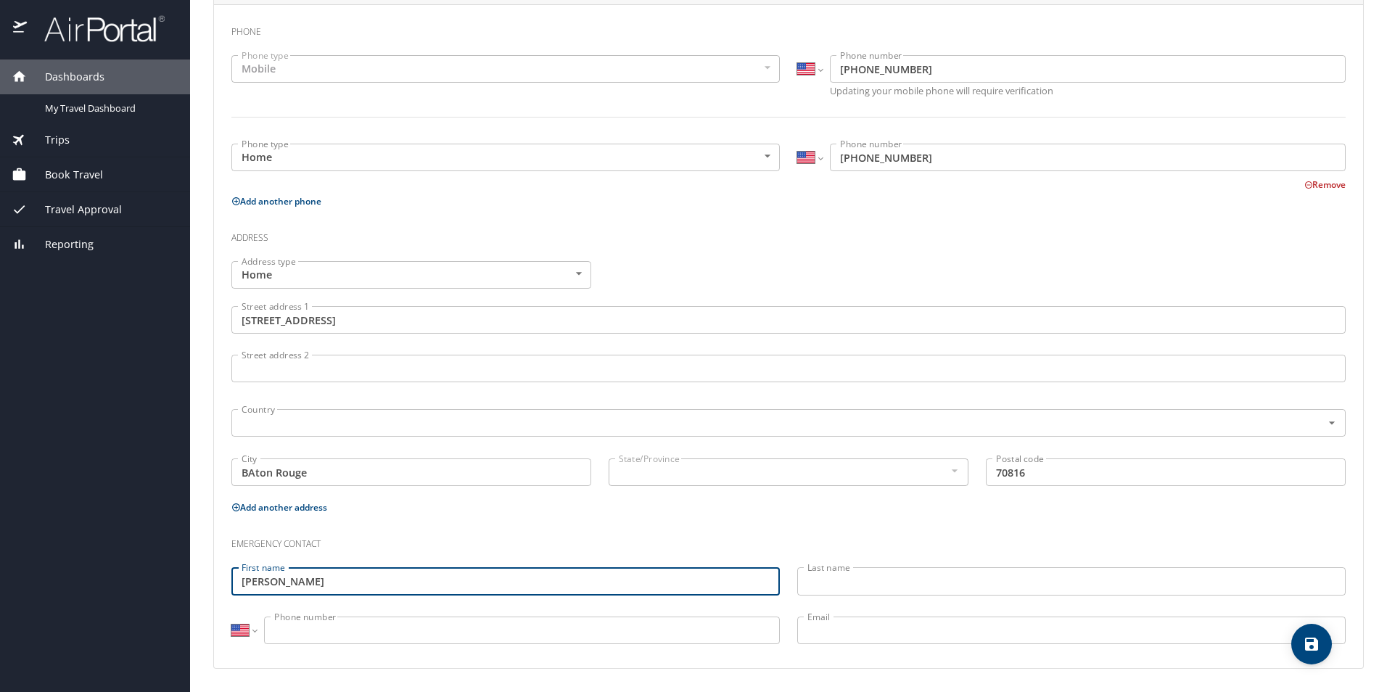
type input "Christa"
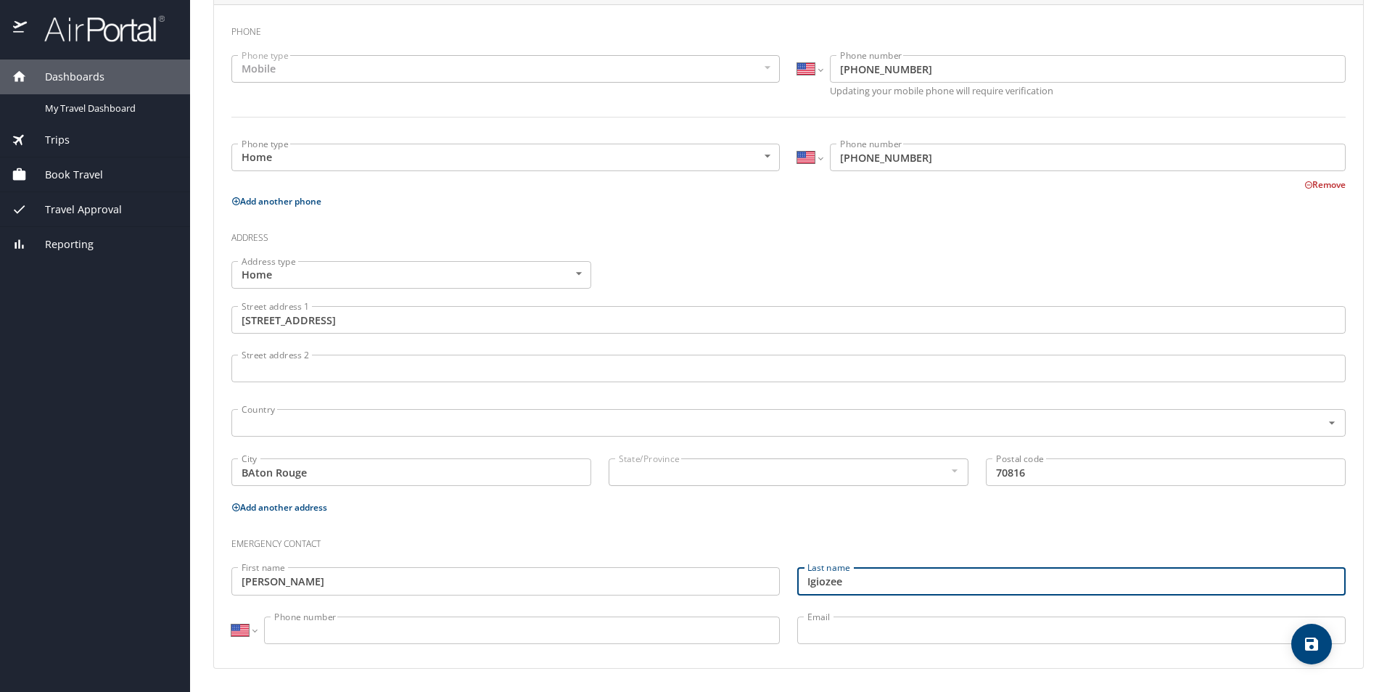
type input "Igiozee"
click at [569, 626] on input "Phone number" at bounding box center [522, 631] width 516 height 28
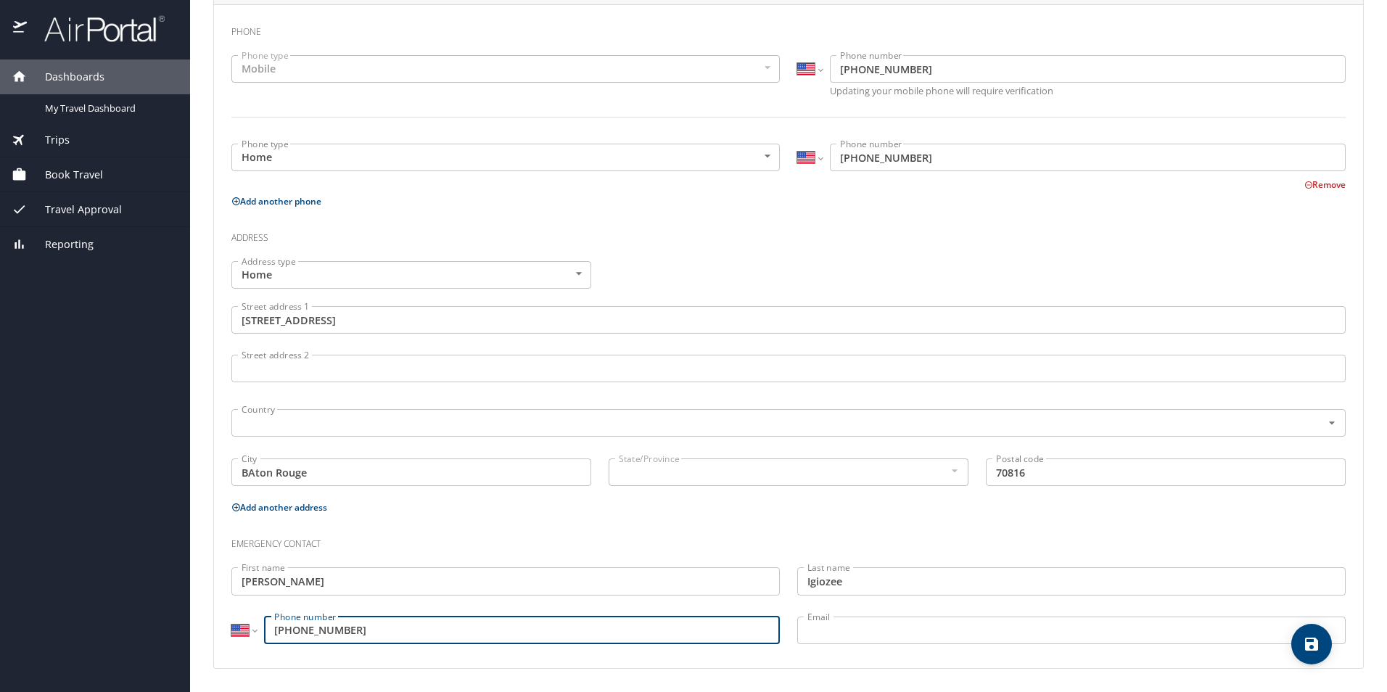
type input "(504) 450-6498"
click at [1323, 647] on span "save" at bounding box center [1312, 644] width 41 height 17
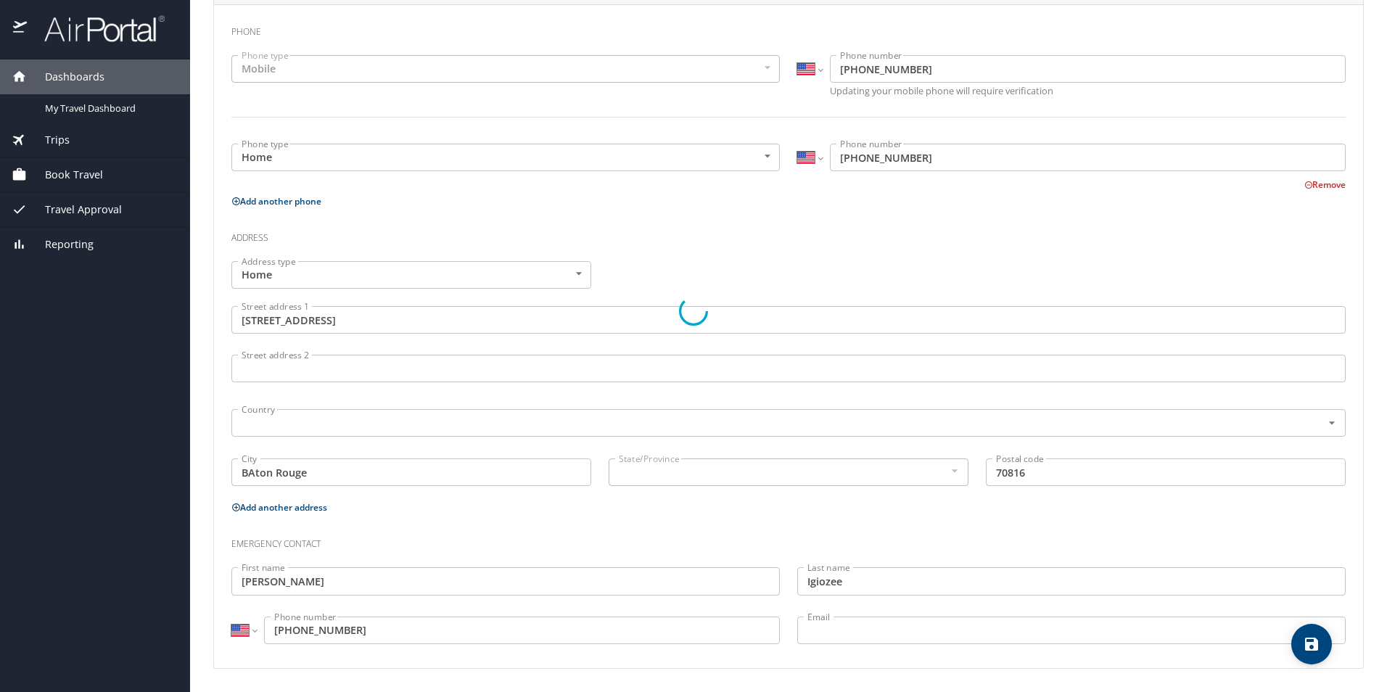
select select "US"
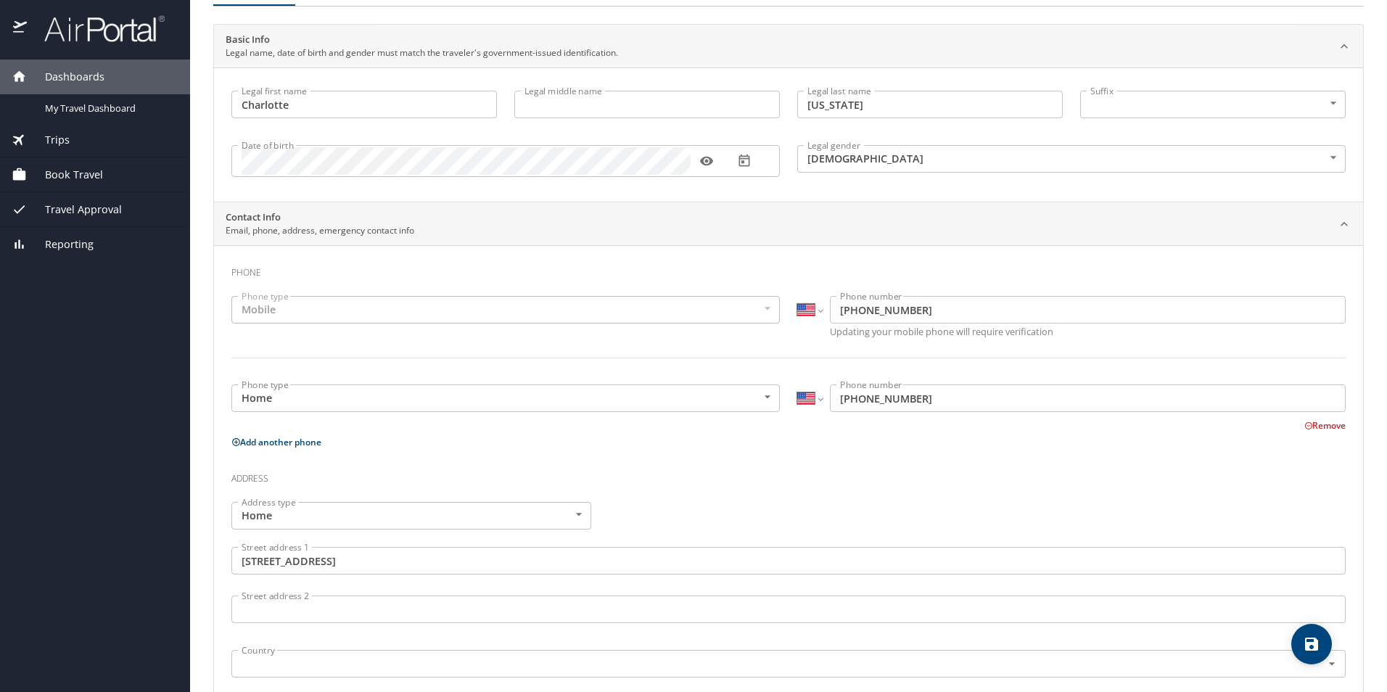
scroll to position [0, 0]
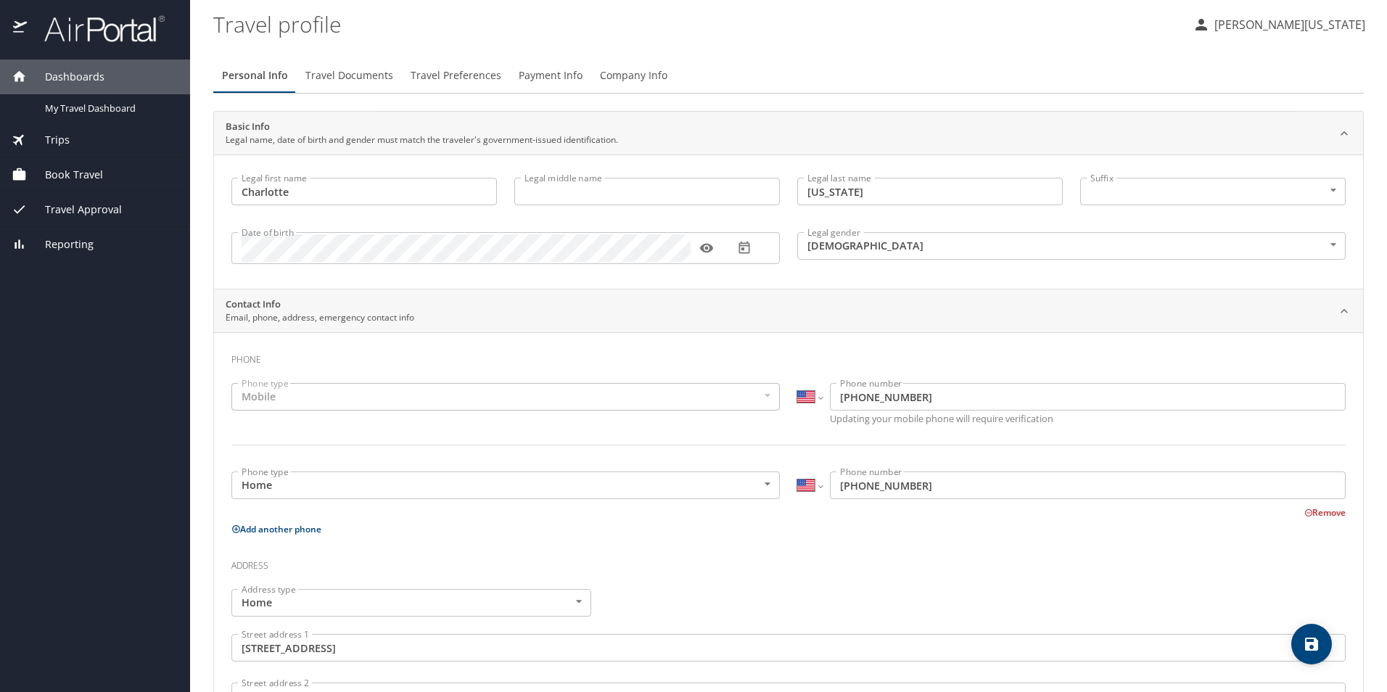
click at [626, 75] on span "Company Info" at bounding box center [633, 76] width 67 height 18
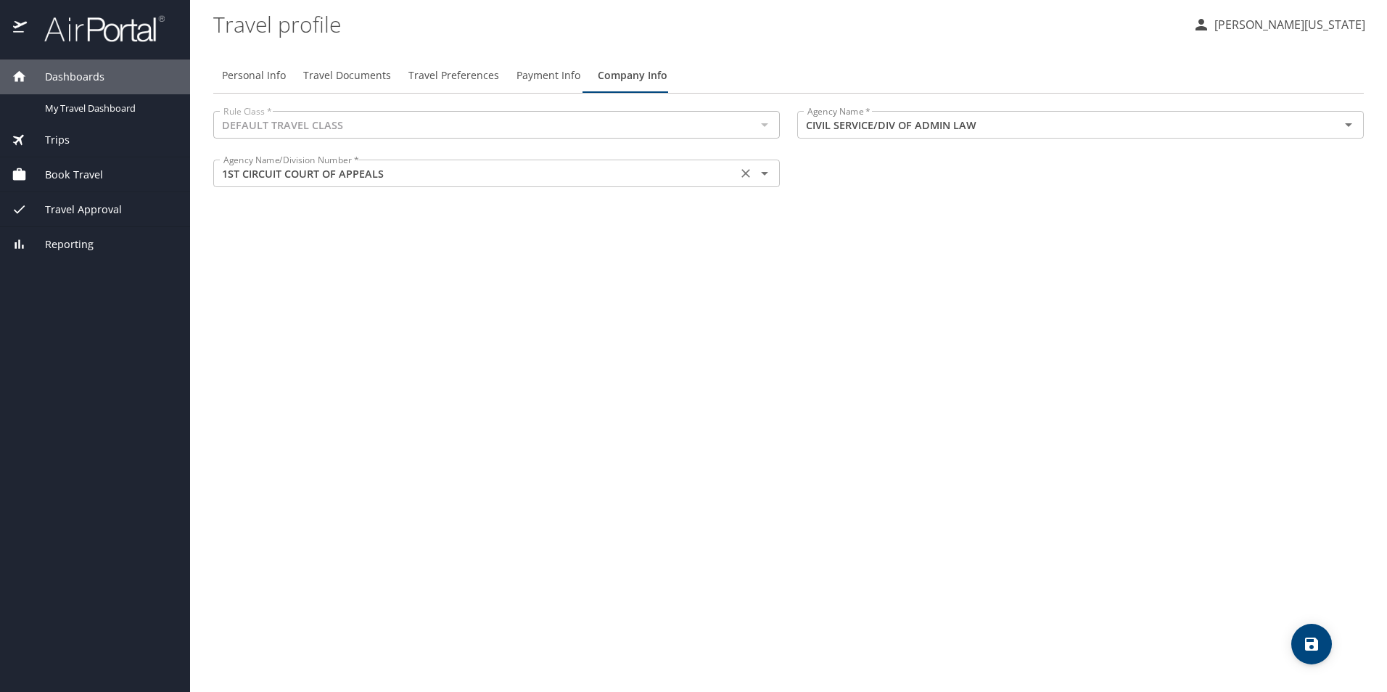
click at [767, 173] on icon "Open" at bounding box center [764, 174] width 7 height 4
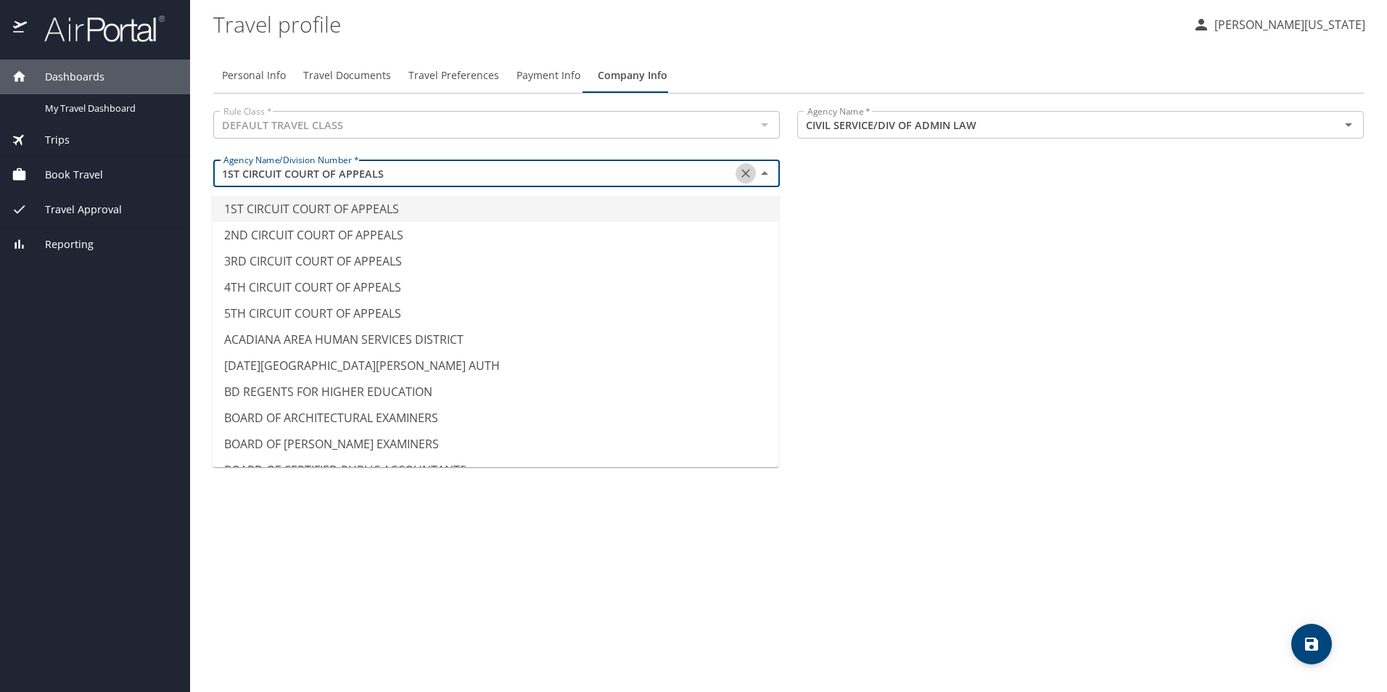
click at [747, 170] on icon "Clear" at bounding box center [746, 173] width 15 height 15
click at [977, 247] on div "Personal Info Travel Documents Travel Preferences Payment Info Company Info Rul…" at bounding box center [788, 369] width 1151 height 646
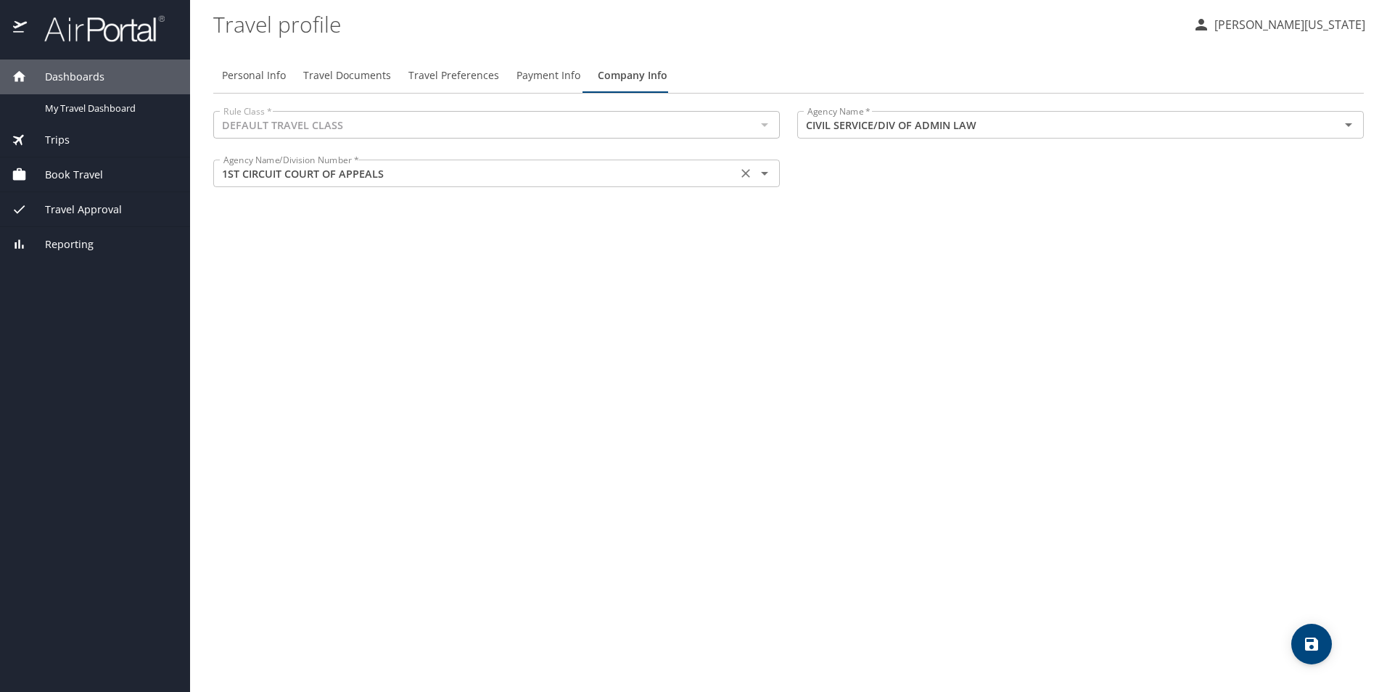
click at [764, 173] on icon "Open" at bounding box center [764, 174] width 7 height 4
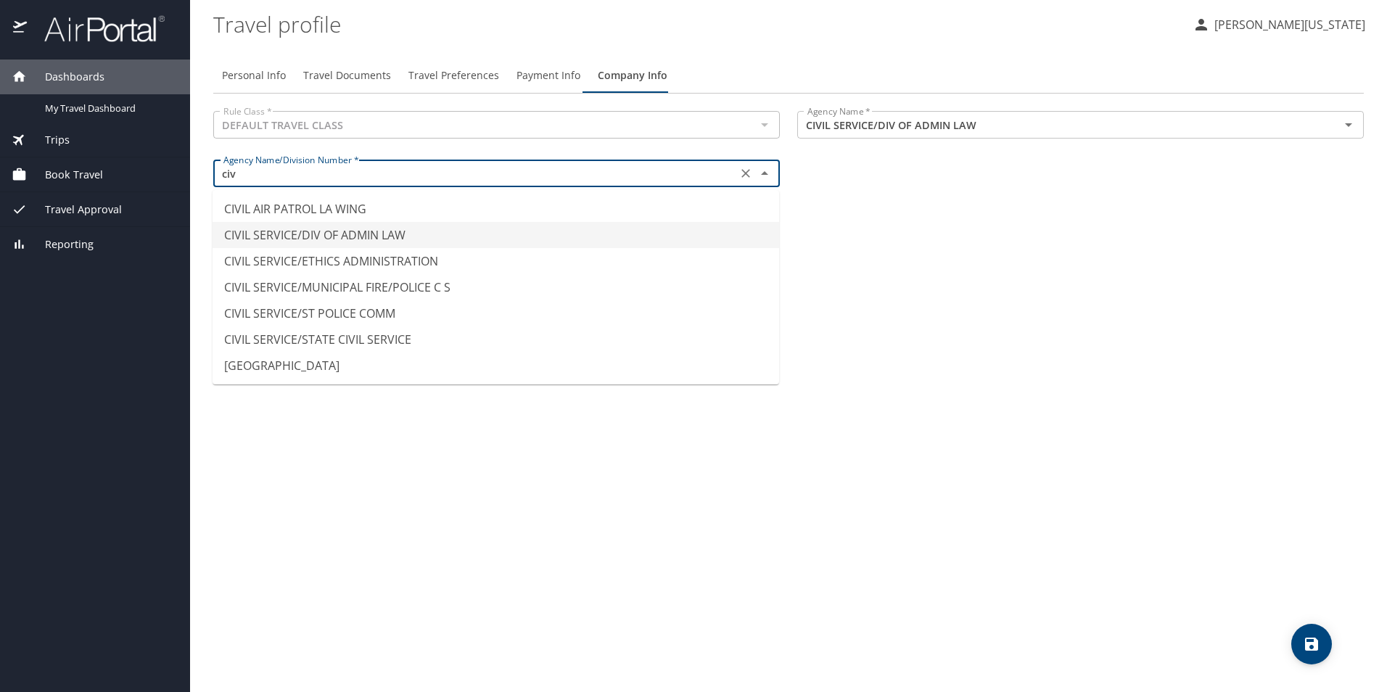
click at [425, 240] on li "CIVIL SERVICE/DIV OF ADMIN LAW" at bounding box center [496, 235] width 567 height 26
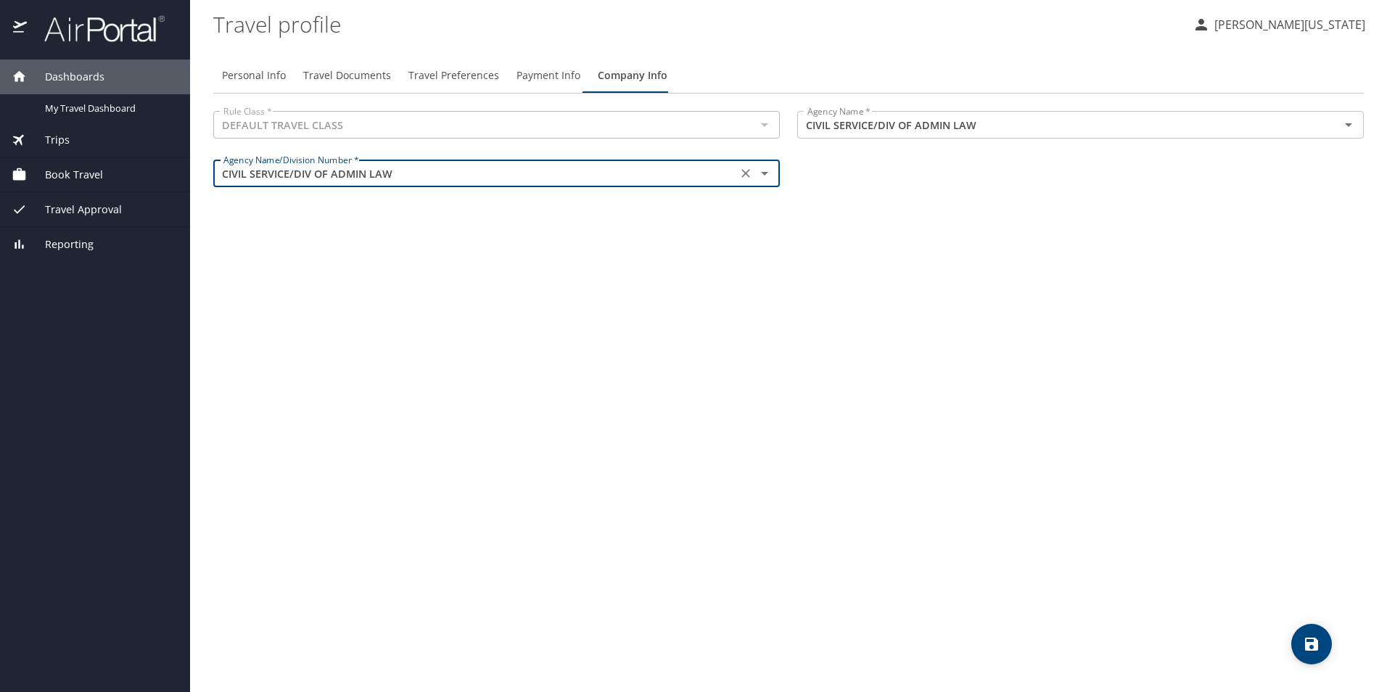
type input "CIVIL SERVICE/DIV OF ADMIN LAW"
click at [1320, 646] on icon "save" at bounding box center [1311, 644] width 17 height 17
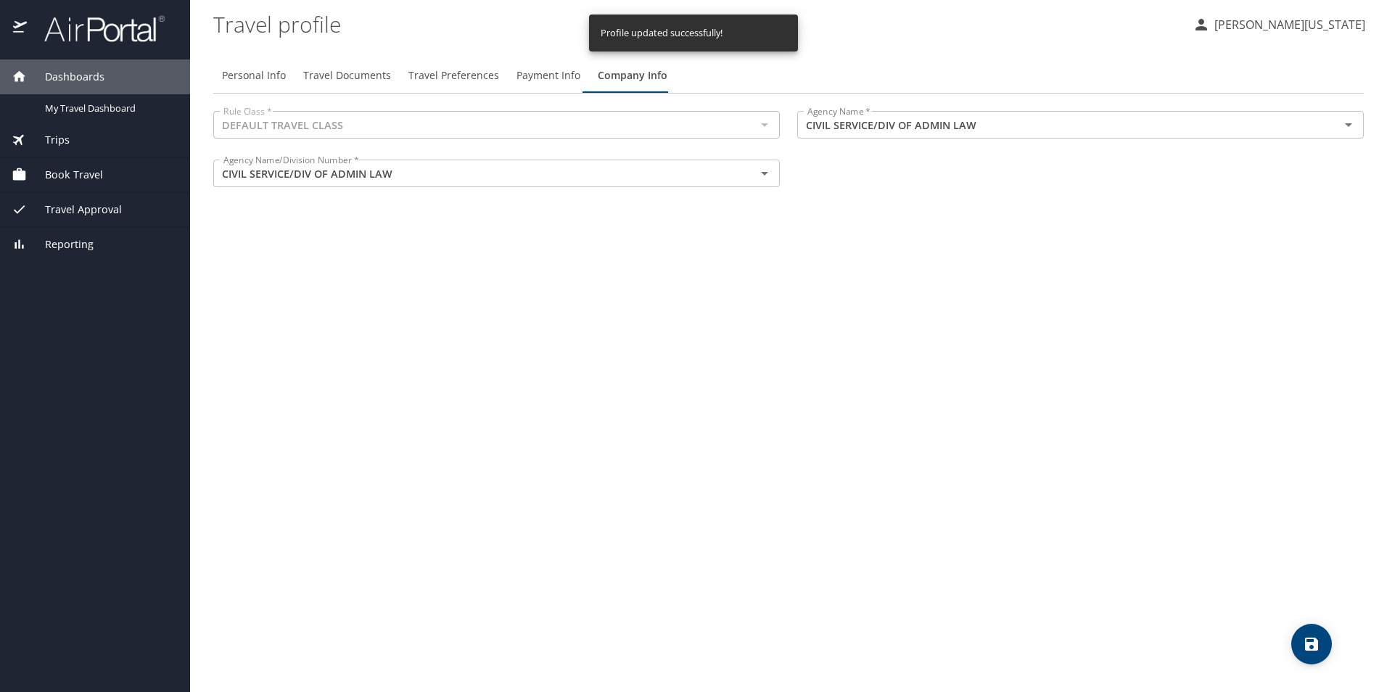
click at [549, 76] on span "Payment Info" at bounding box center [549, 76] width 64 height 18
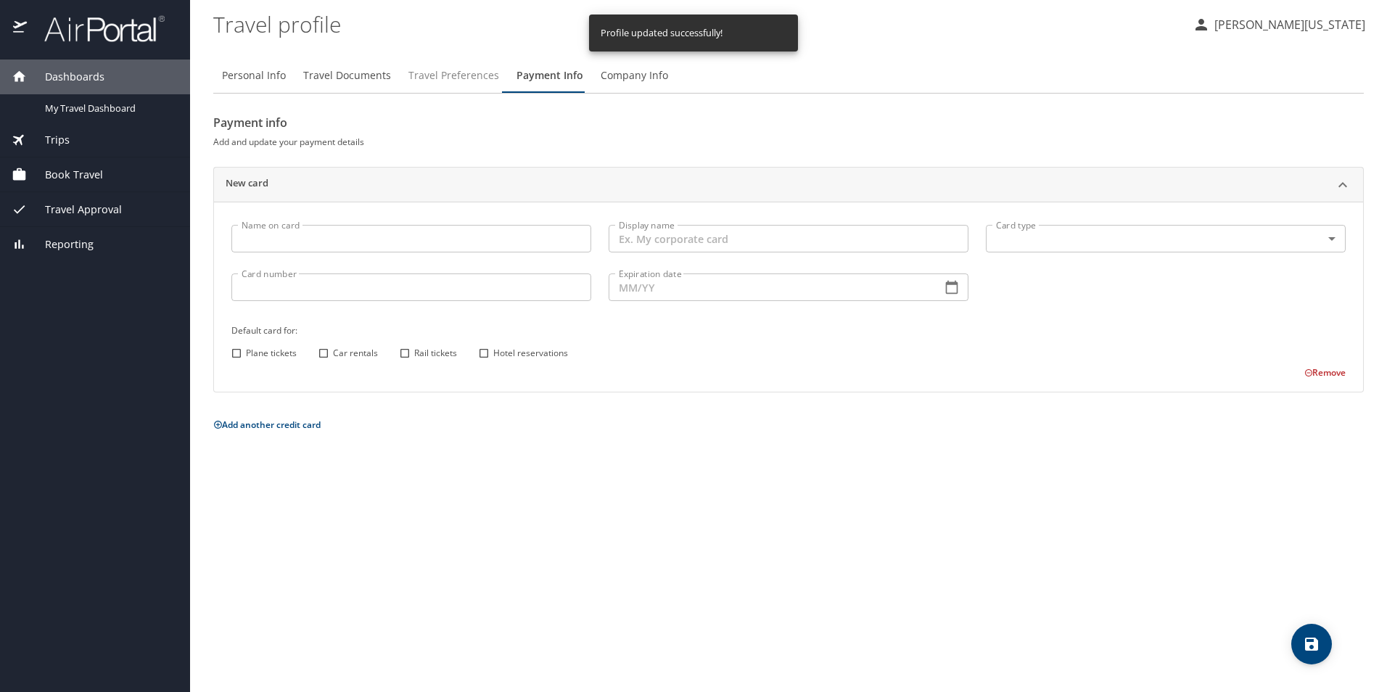
click at [453, 69] on span "Travel Preferences" at bounding box center [454, 76] width 91 height 18
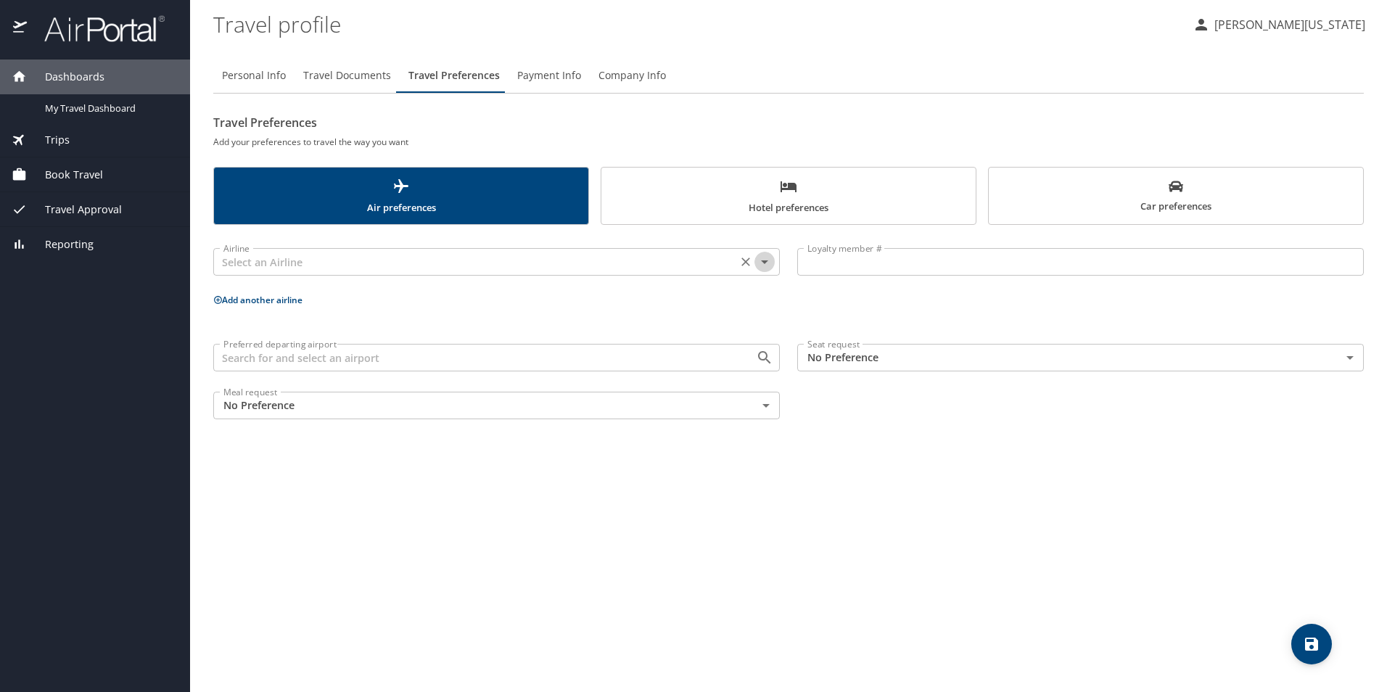
click at [767, 262] on icon "Open" at bounding box center [764, 263] width 7 height 4
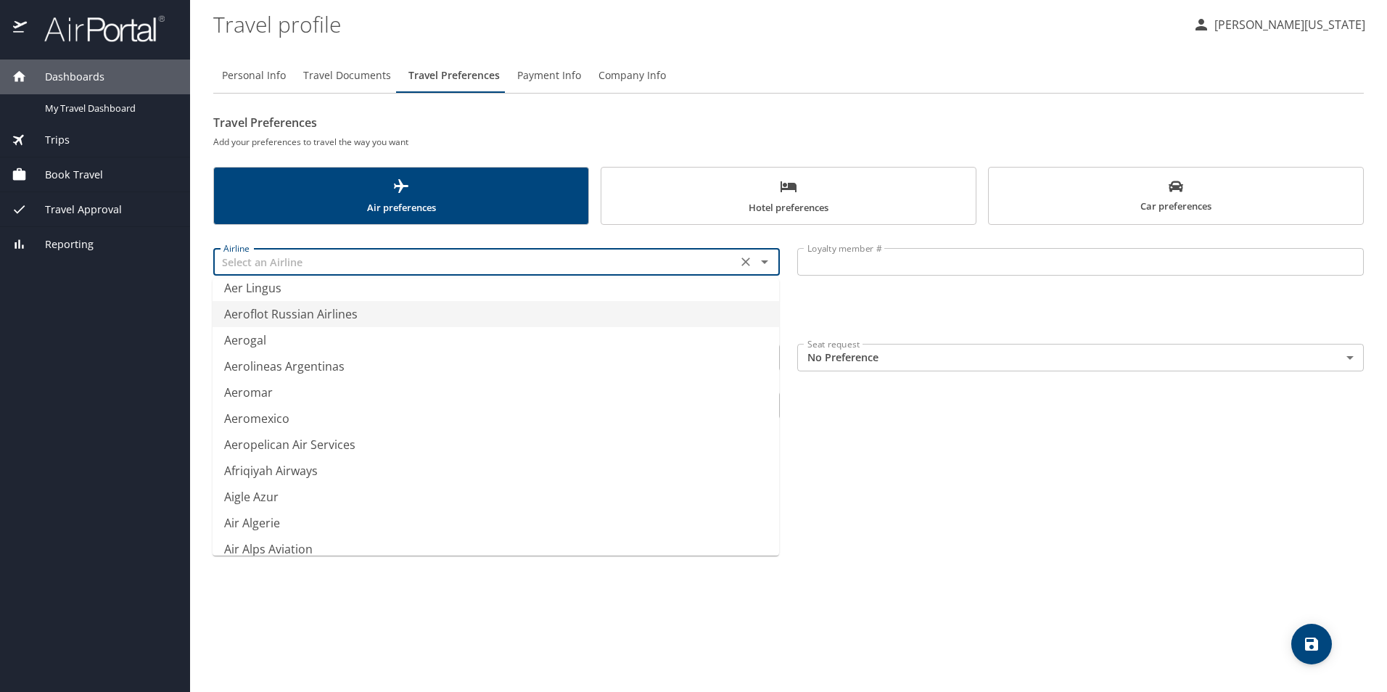
scroll to position [363, 0]
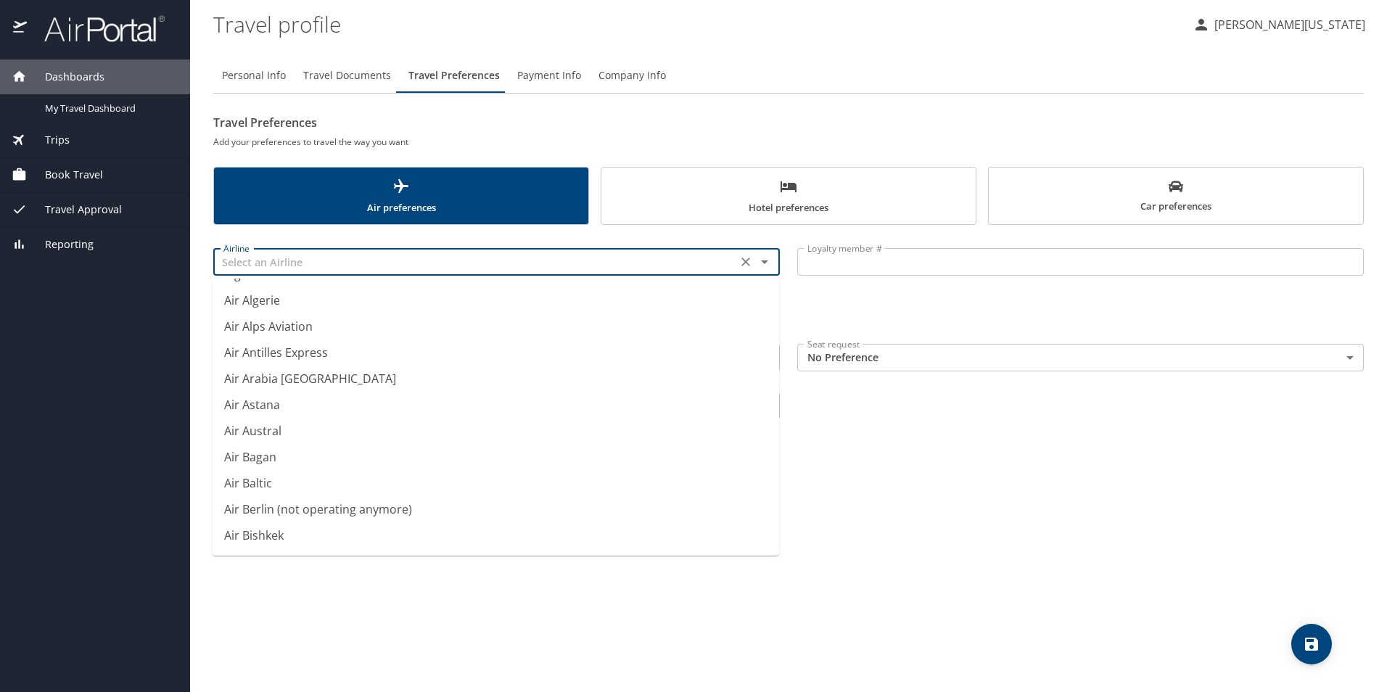
click at [1125, 540] on div "Personal Info Travel Documents Travel Preferences Payment Info Company Info Tra…" at bounding box center [788, 369] width 1151 height 646
type input "Aeroflot Russian Airlines"
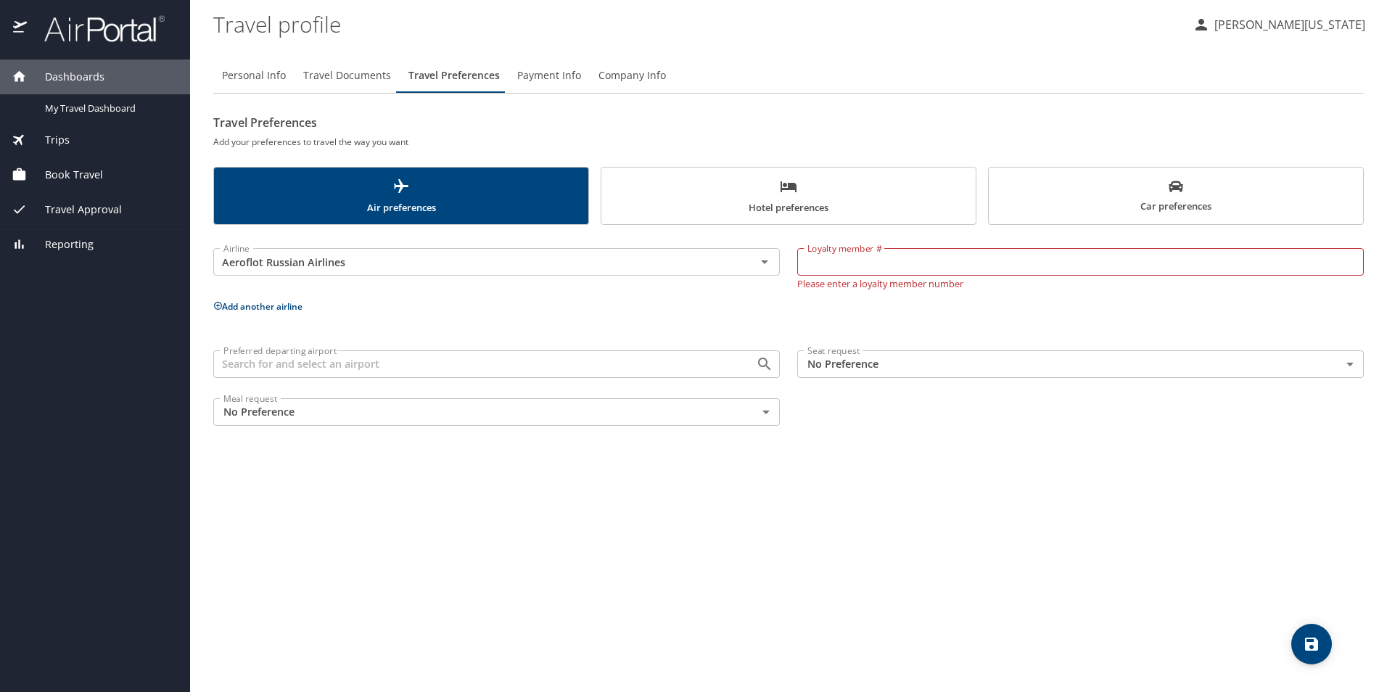
click at [343, 71] on span "Travel Documents" at bounding box center [347, 76] width 88 height 18
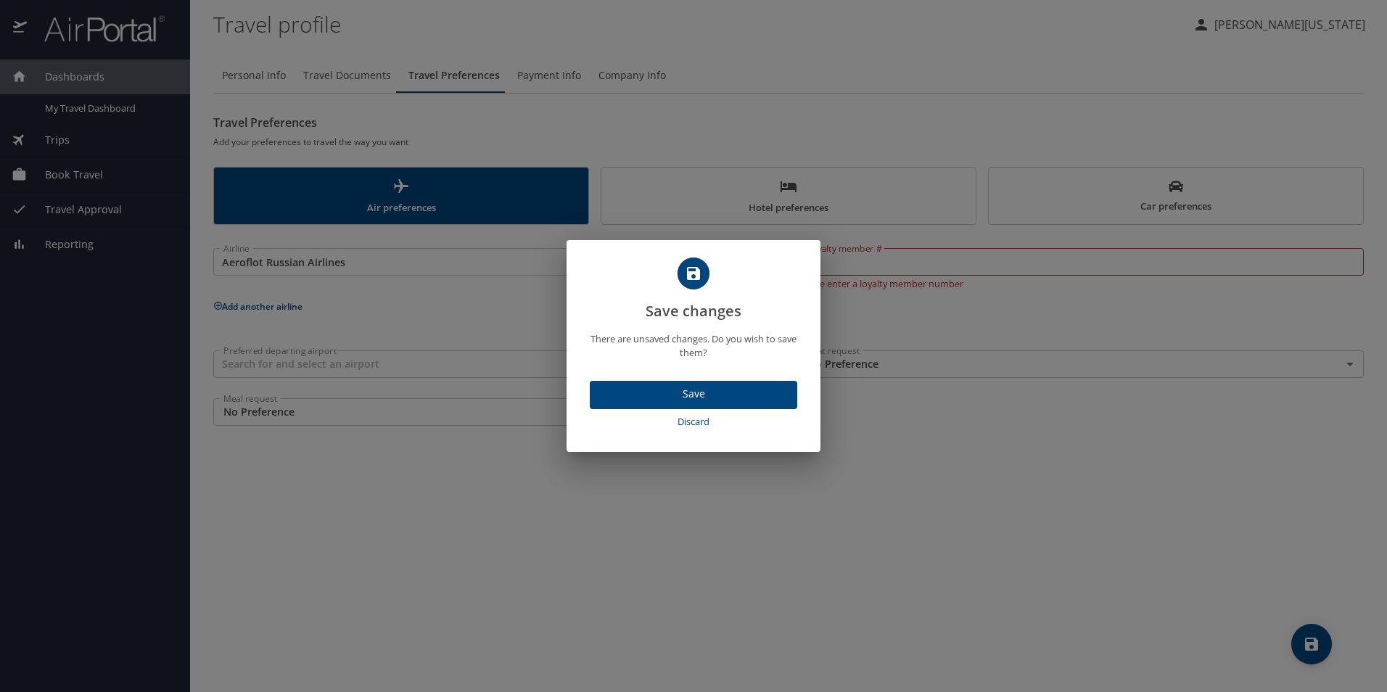
click at [698, 415] on span "Discard" at bounding box center [694, 422] width 196 height 17
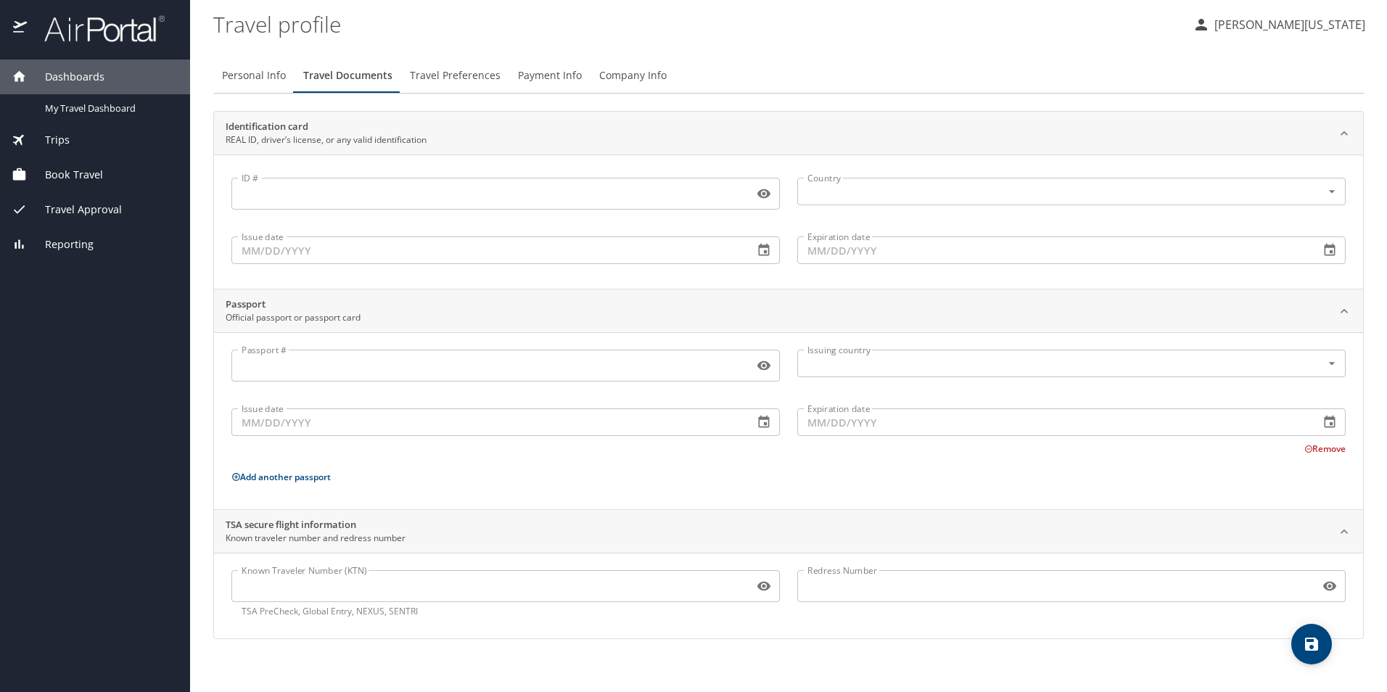
click at [257, 74] on span "Personal Info" at bounding box center [254, 76] width 64 height 18
select select "US"
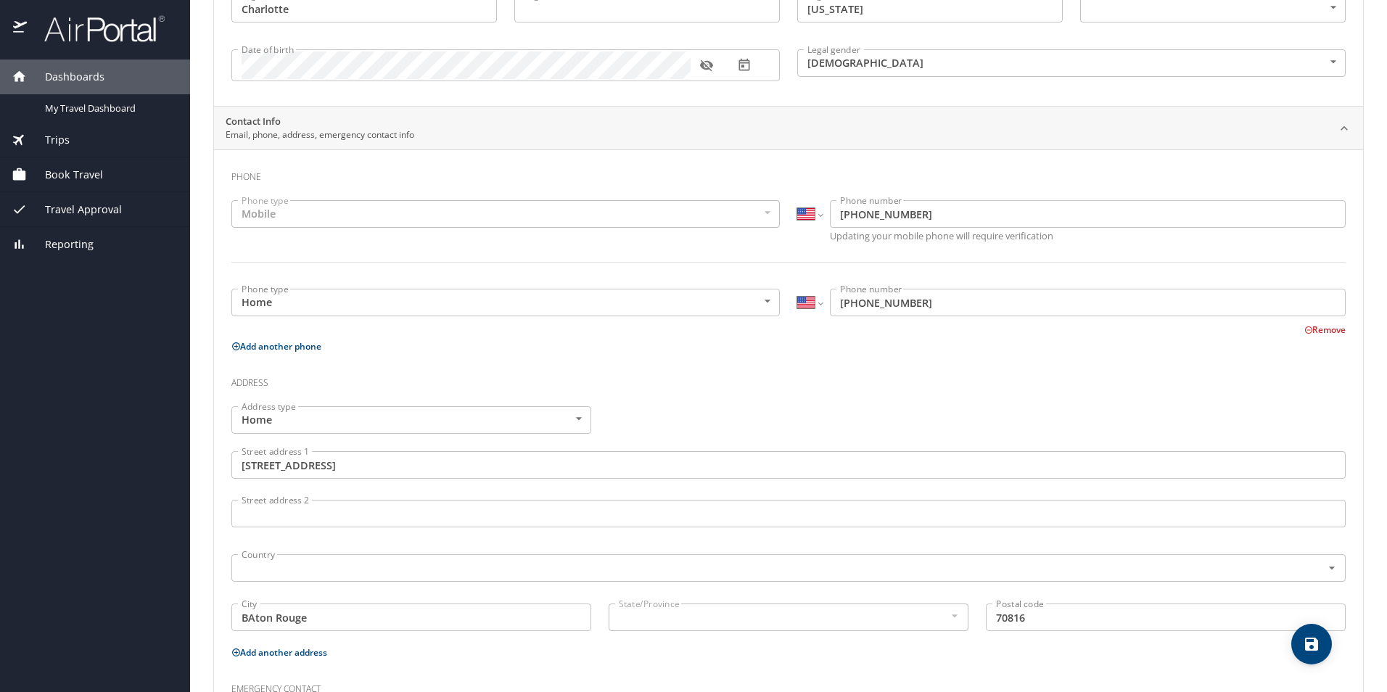
scroll to position [0, 0]
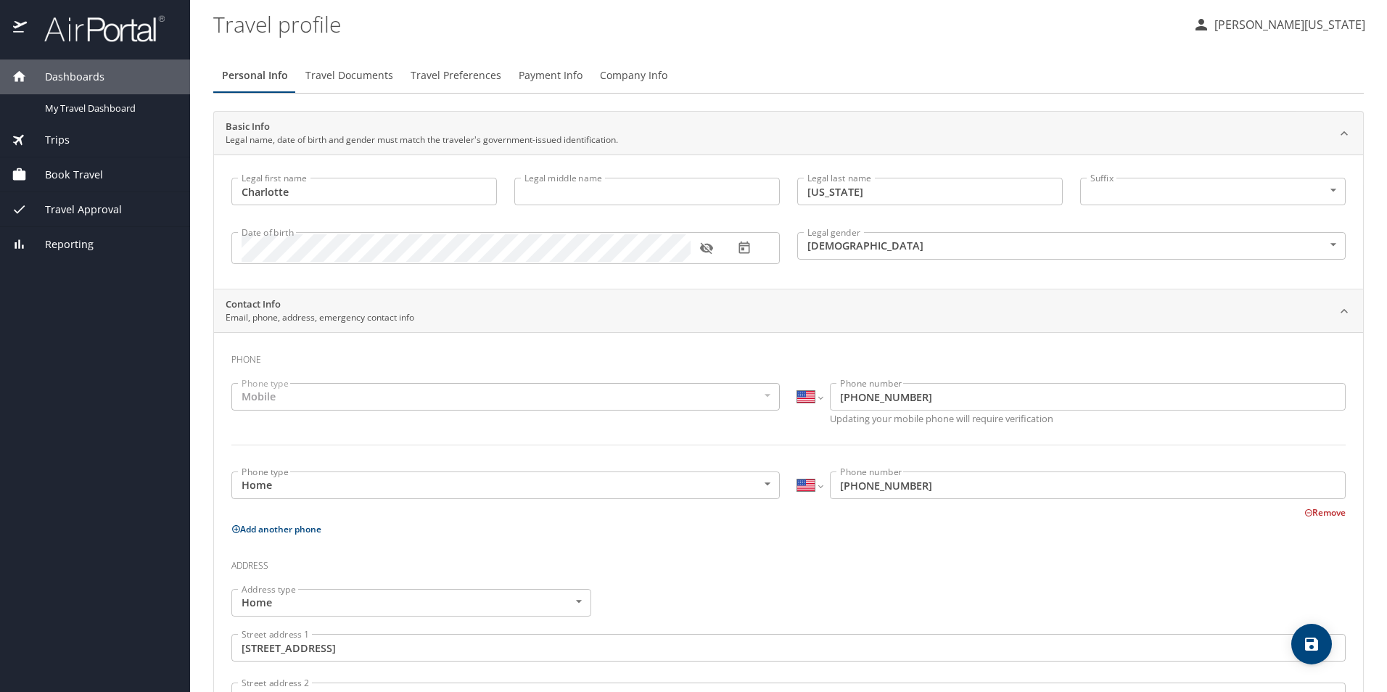
click at [348, 68] on span "Travel Documents" at bounding box center [350, 76] width 88 height 18
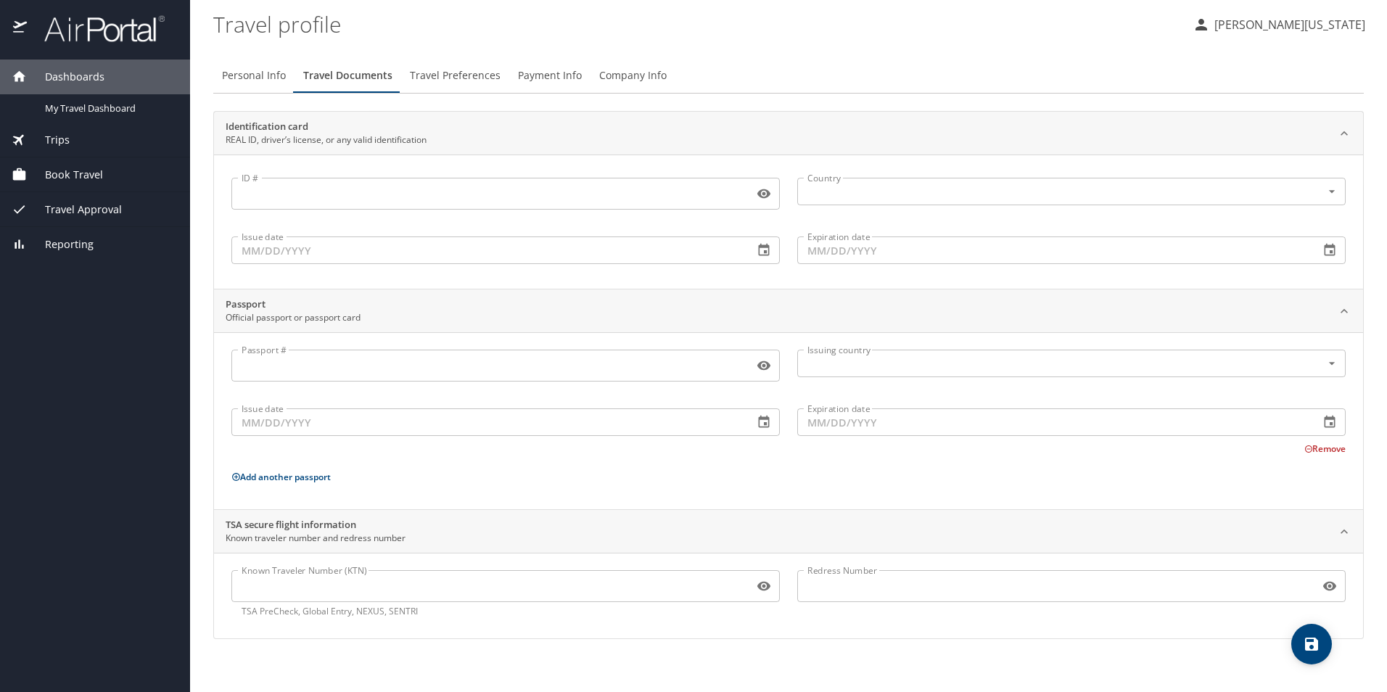
click at [347, 195] on input "ID #" at bounding box center [489, 194] width 517 height 28
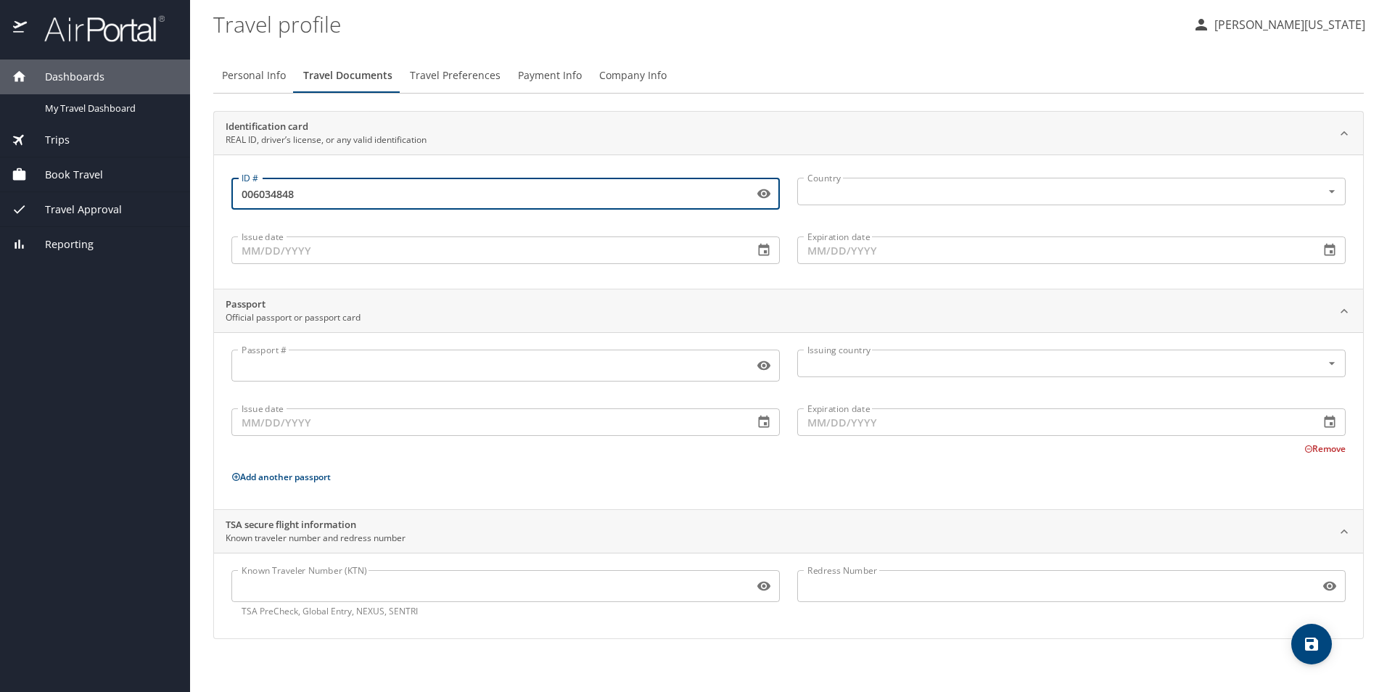
type input "006034848"
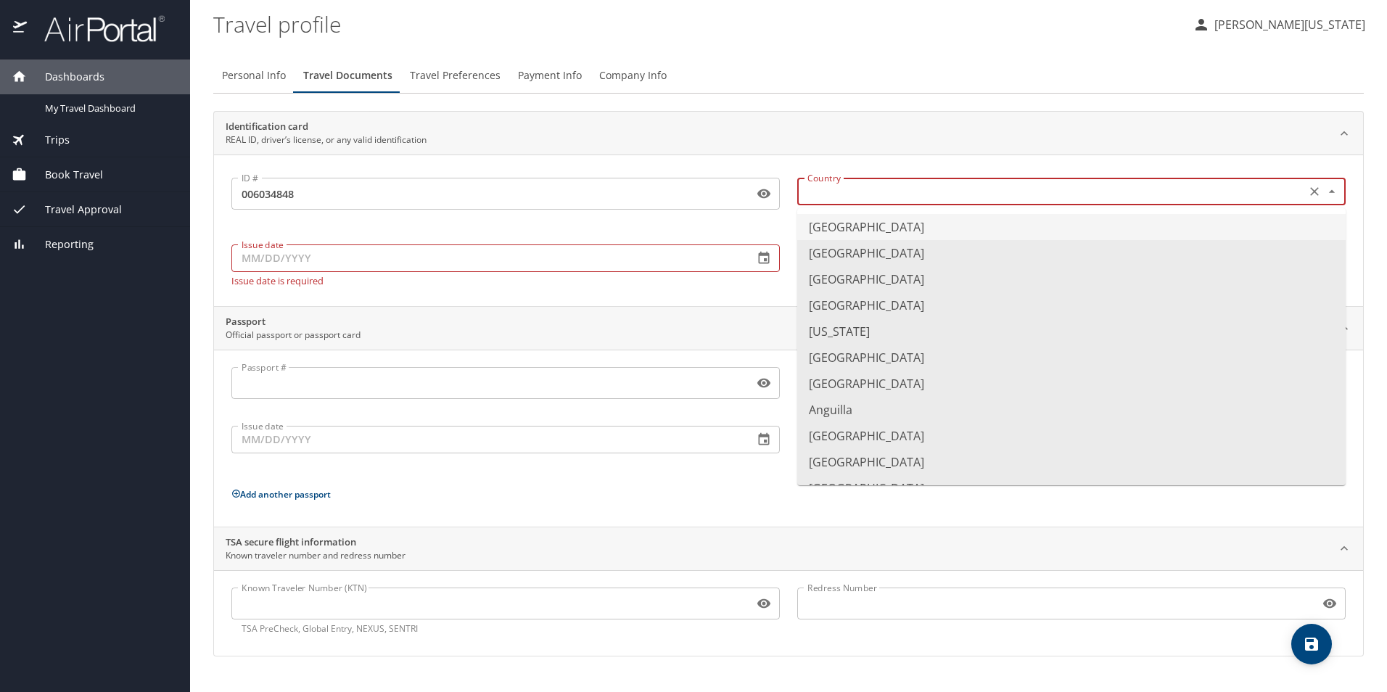
click at [903, 198] on input "text" at bounding box center [1050, 191] width 497 height 19
click at [903, 224] on li "United States of America" at bounding box center [1072, 227] width 549 height 26
type input "United States of America"
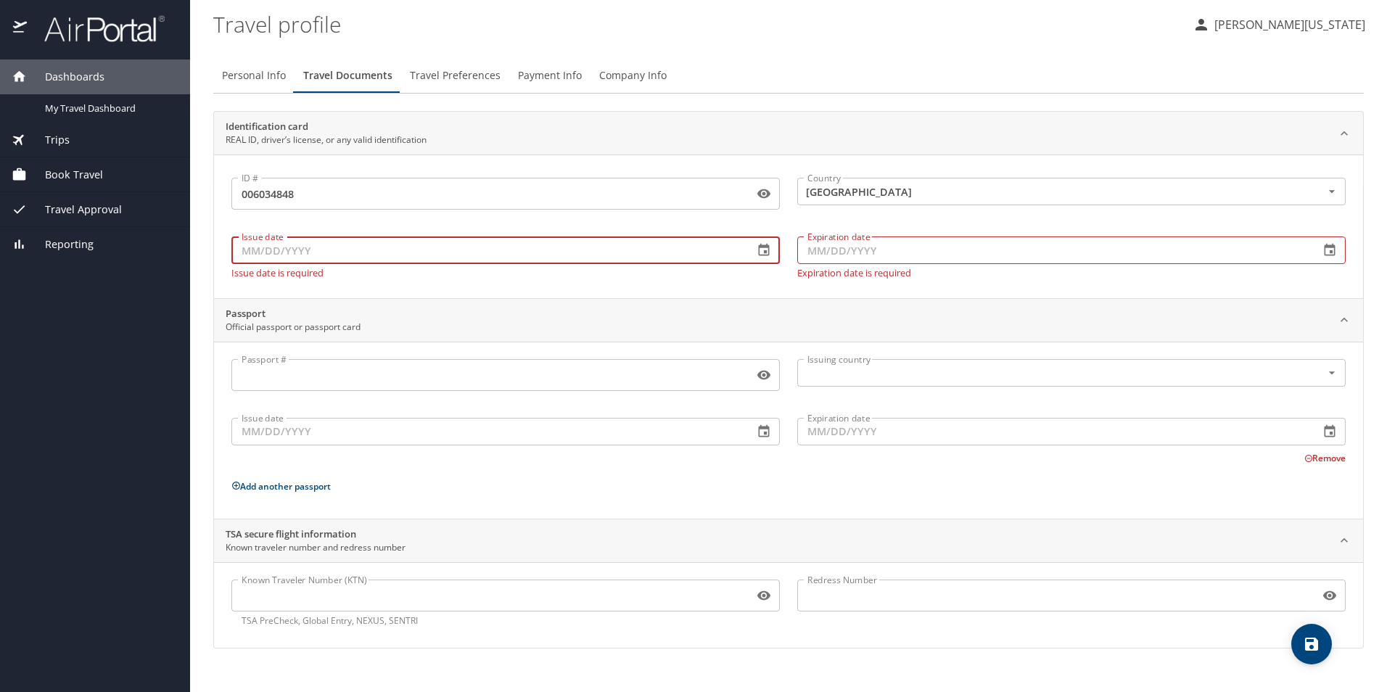
click at [535, 246] on input "Issue date" at bounding box center [486, 251] width 511 height 28
type input "05/09/2005"
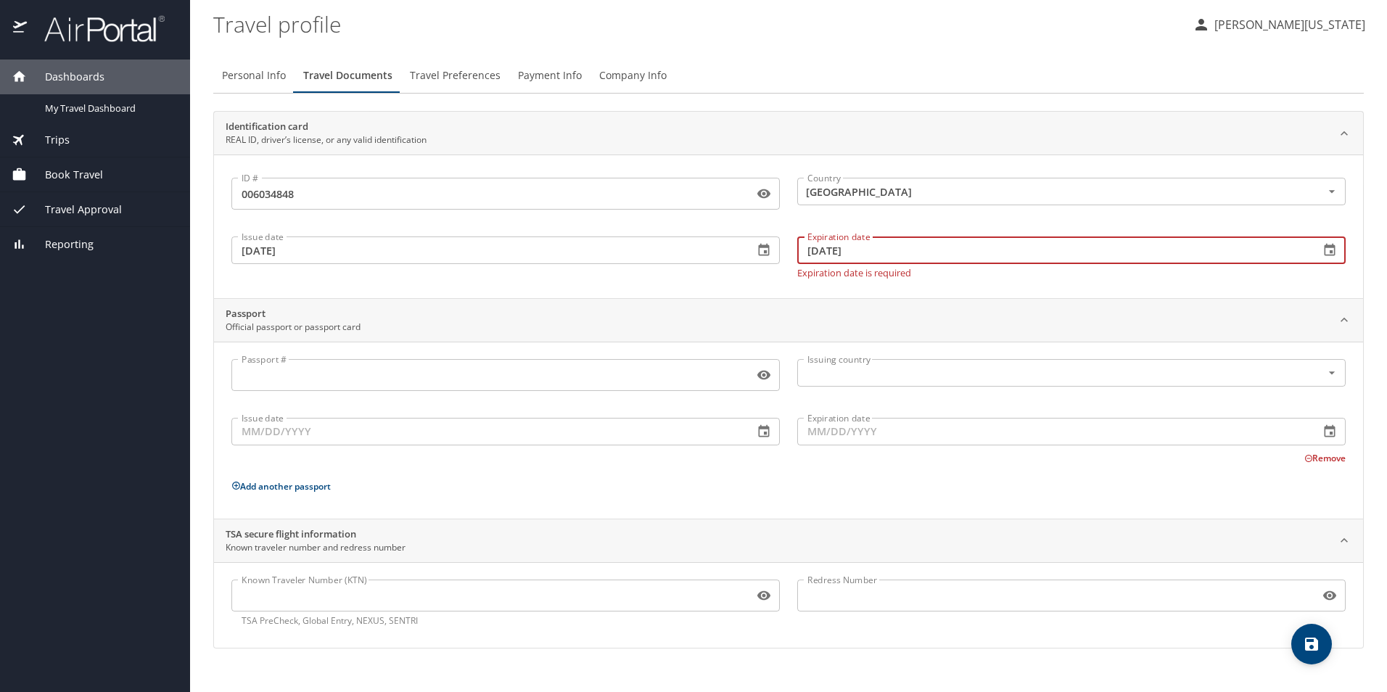
type input "05/16/2031"
click at [1305, 636] on icon "save" at bounding box center [1311, 644] width 17 height 17
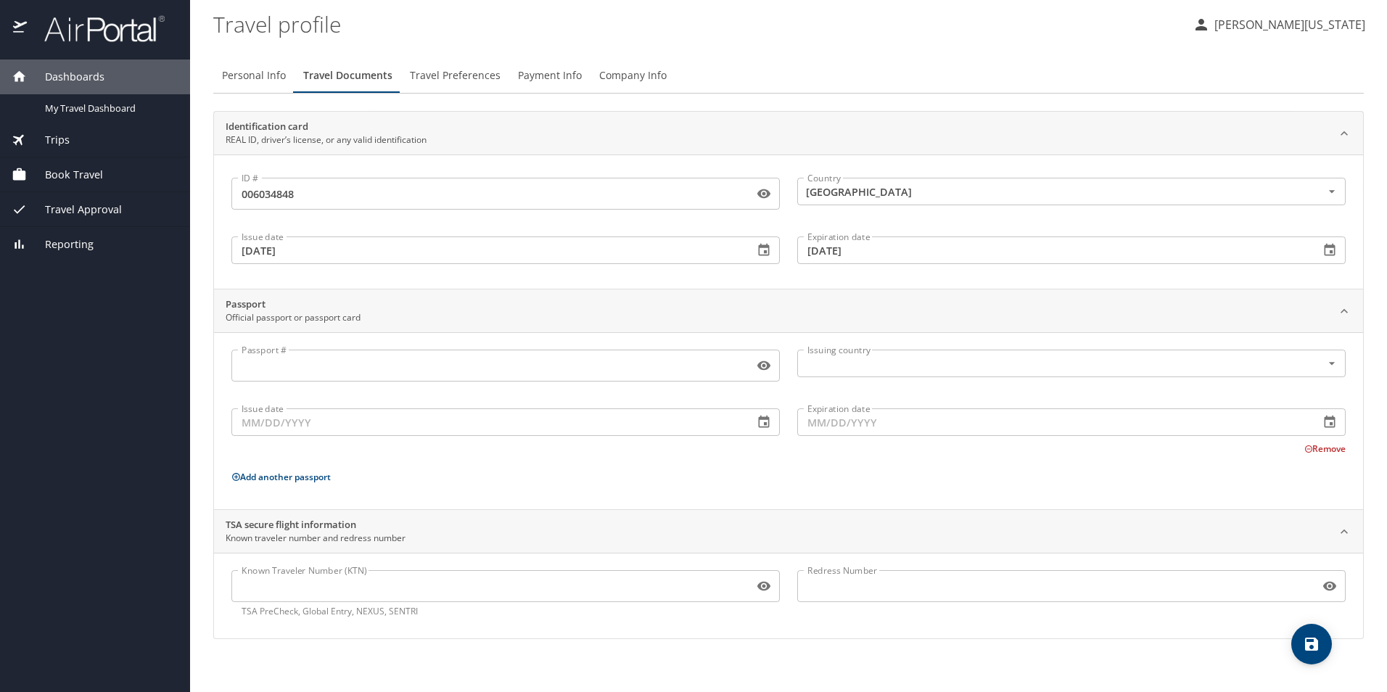
click at [58, 134] on span "Trips" at bounding box center [48, 140] width 43 height 16
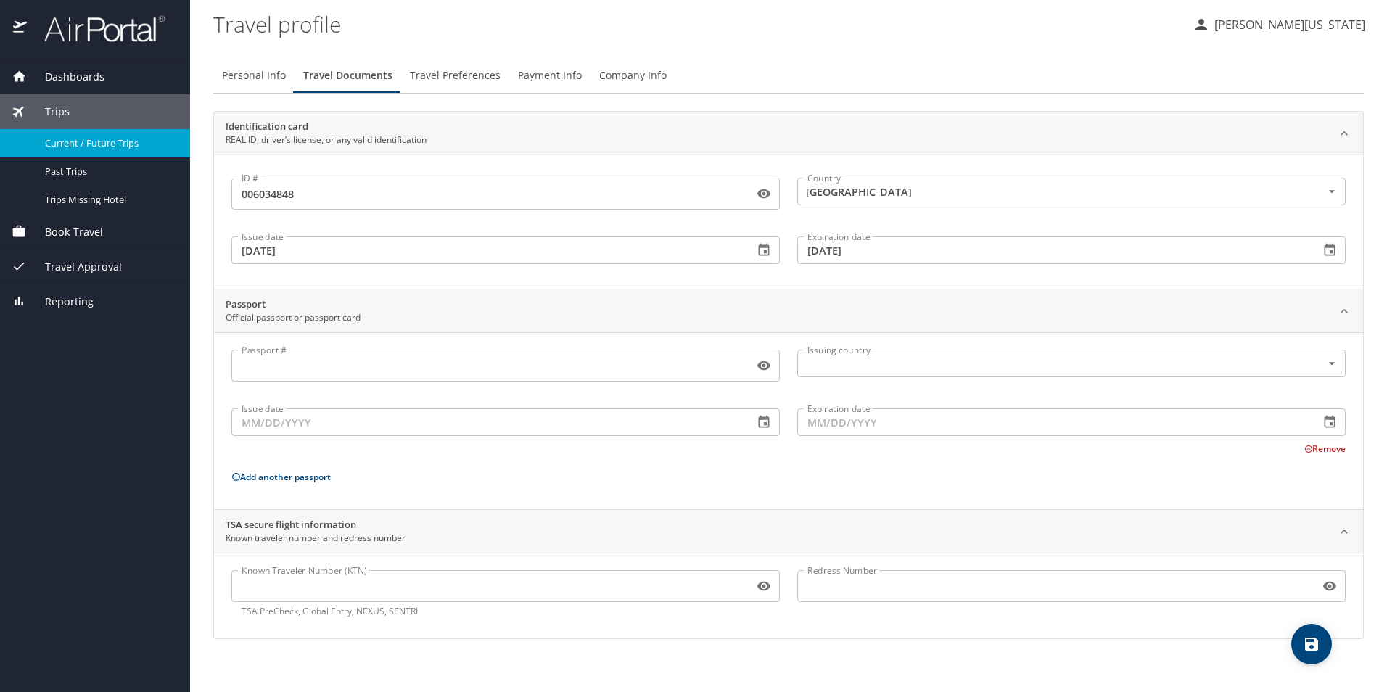
click at [126, 144] on span "Current / Future Trips" at bounding box center [109, 143] width 128 height 14
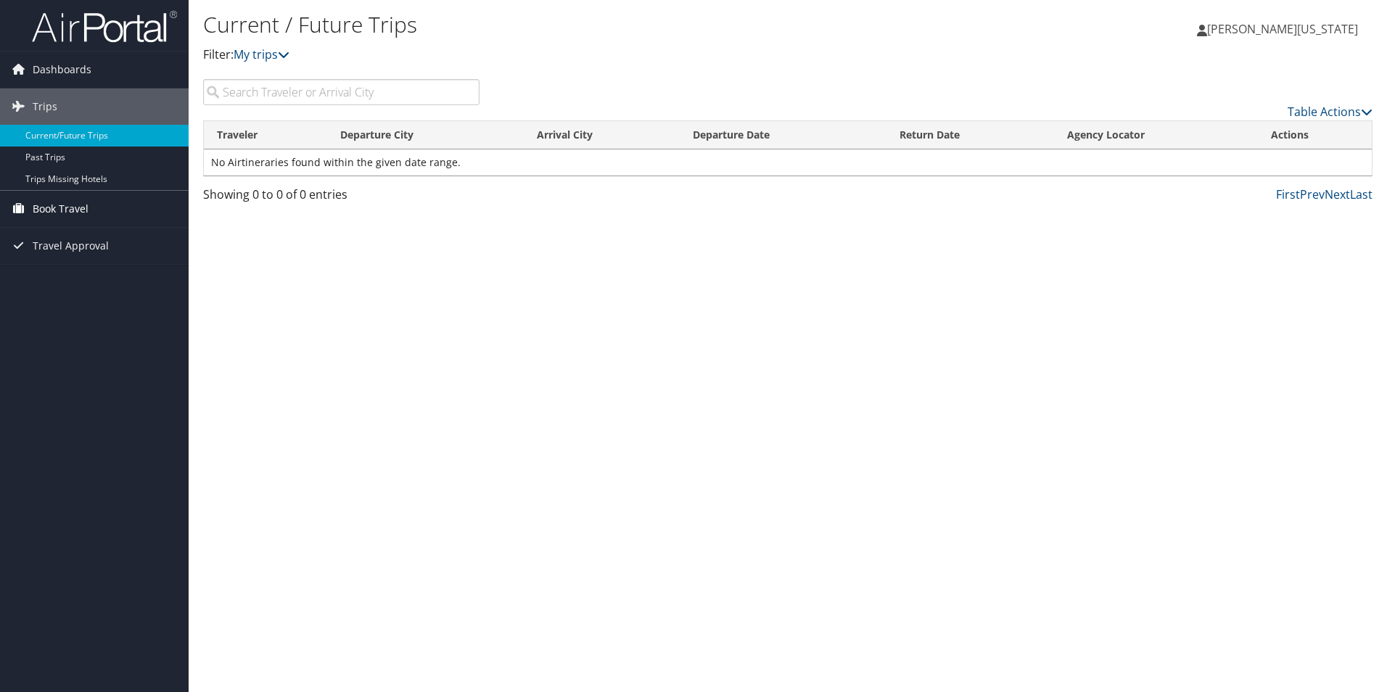
click at [73, 203] on span "Book Travel" at bounding box center [61, 209] width 56 height 36
click at [107, 261] on link "Approval Request (Beta)" at bounding box center [94, 260] width 189 height 22
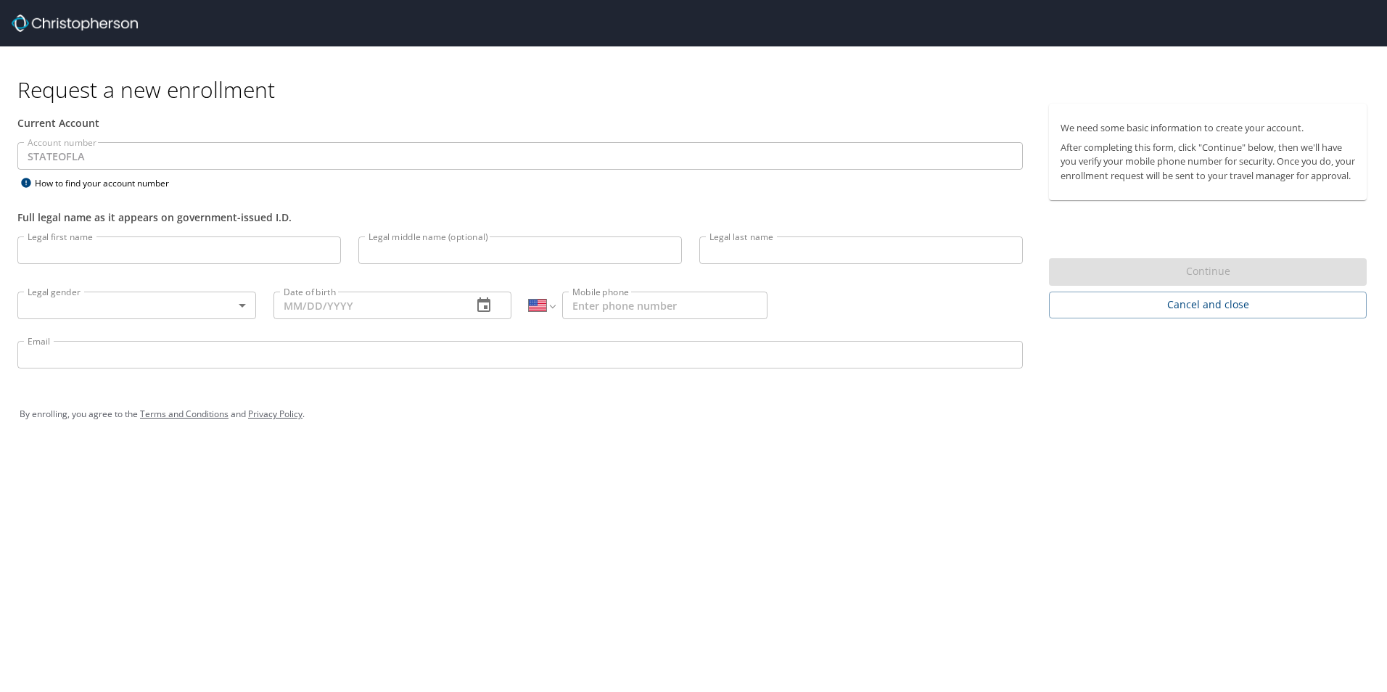
select select "US"
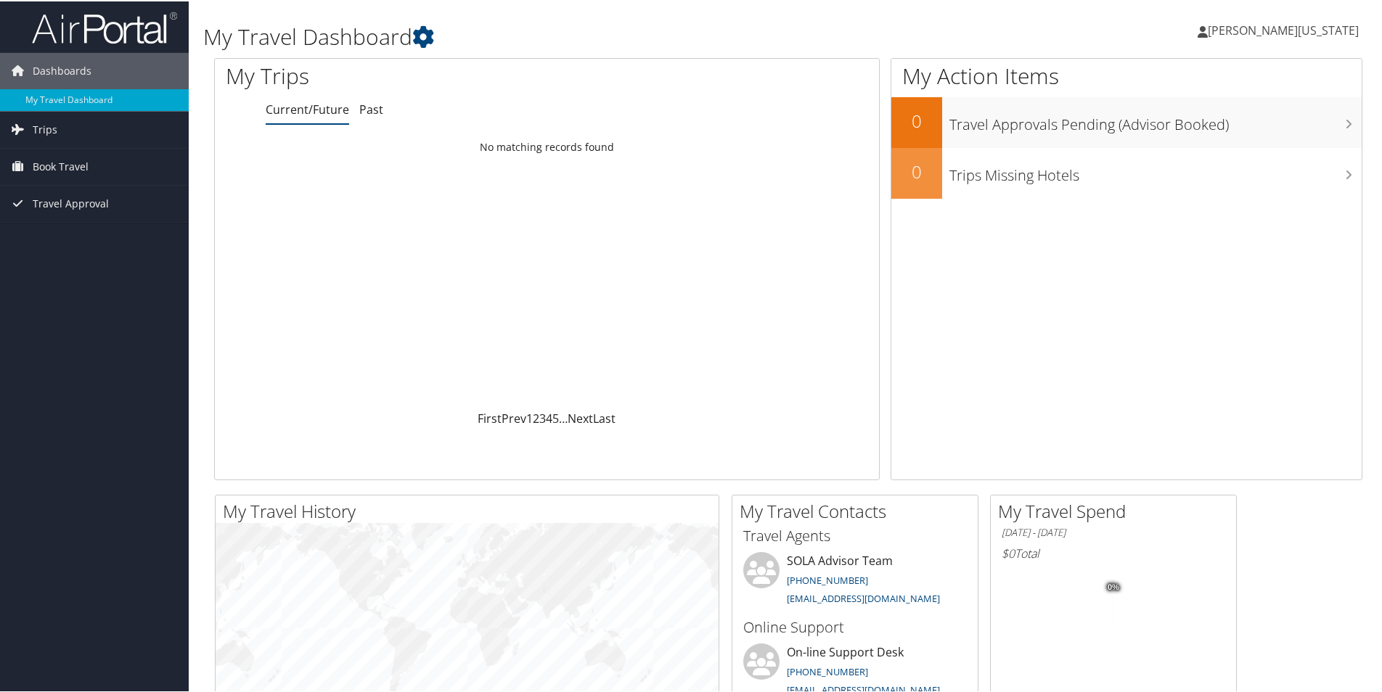
click at [1292, 30] on span "[PERSON_NAME][US_STATE]" at bounding box center [1283, 29] width 151 height 16
click at [67, 163] on span "Book Travel" at bounding box center [61, 165] width 56 height 36
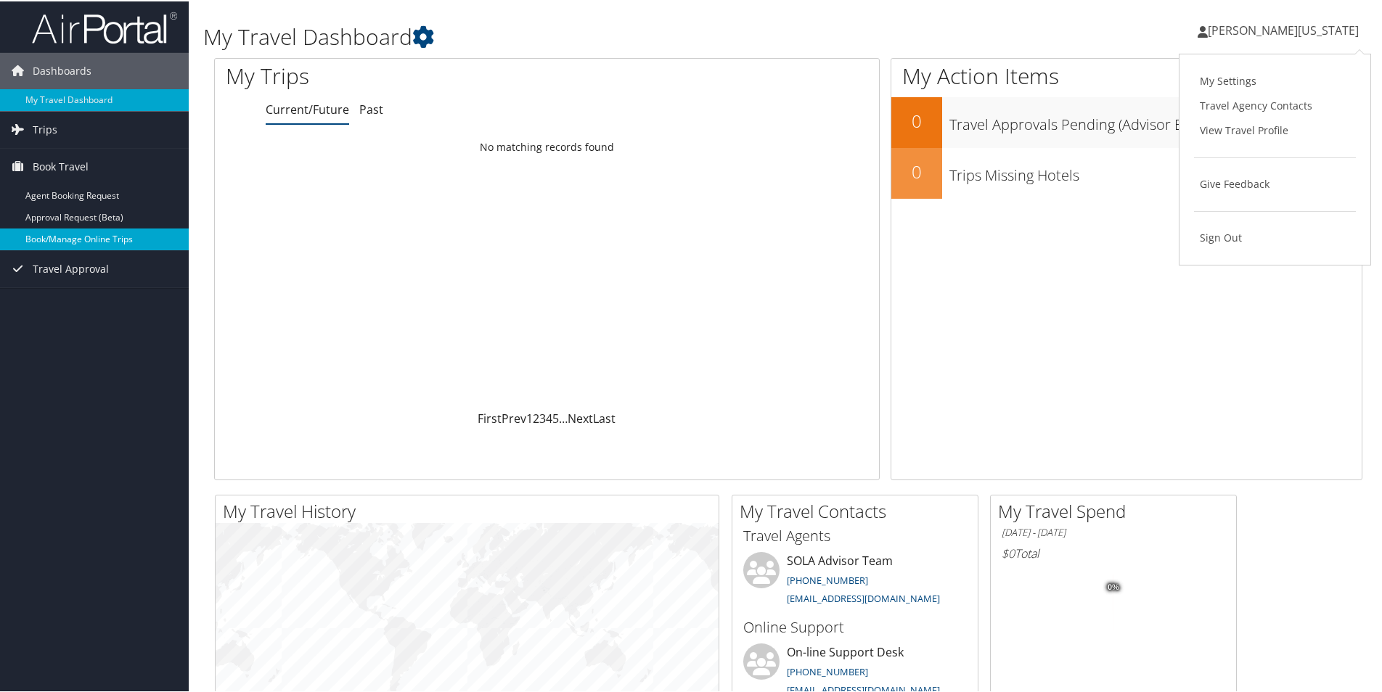
click at [52, 237] on link "Book/Manage Online Trips" at bounding box center [94, 238] width 189 height 22
